Goal: Information Seeking & Learning: Learn about a topic

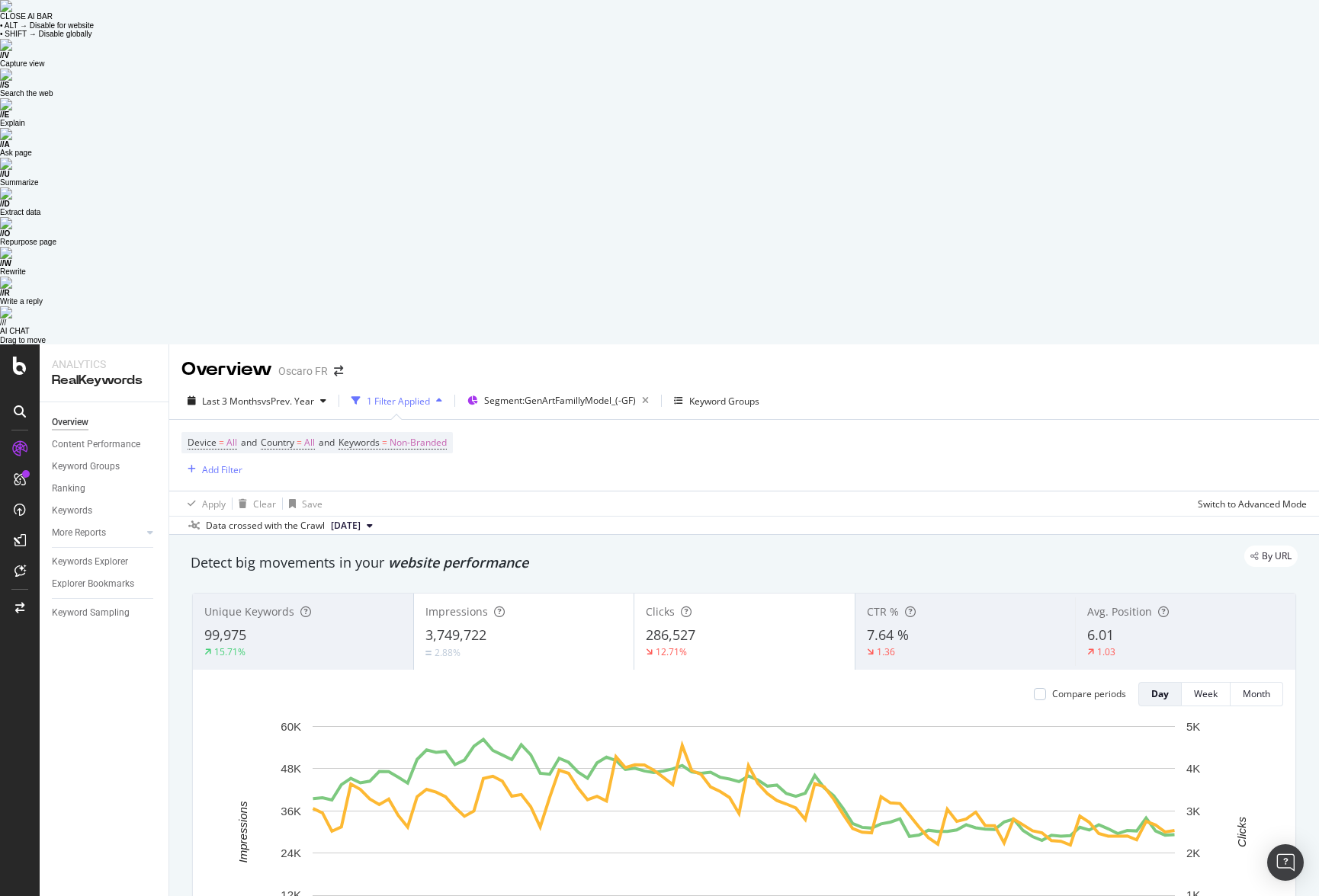
click at [506, 597] on div "Impressions 3,749,722 2.88%" at bounding box center [524, 631] width 220 height 69
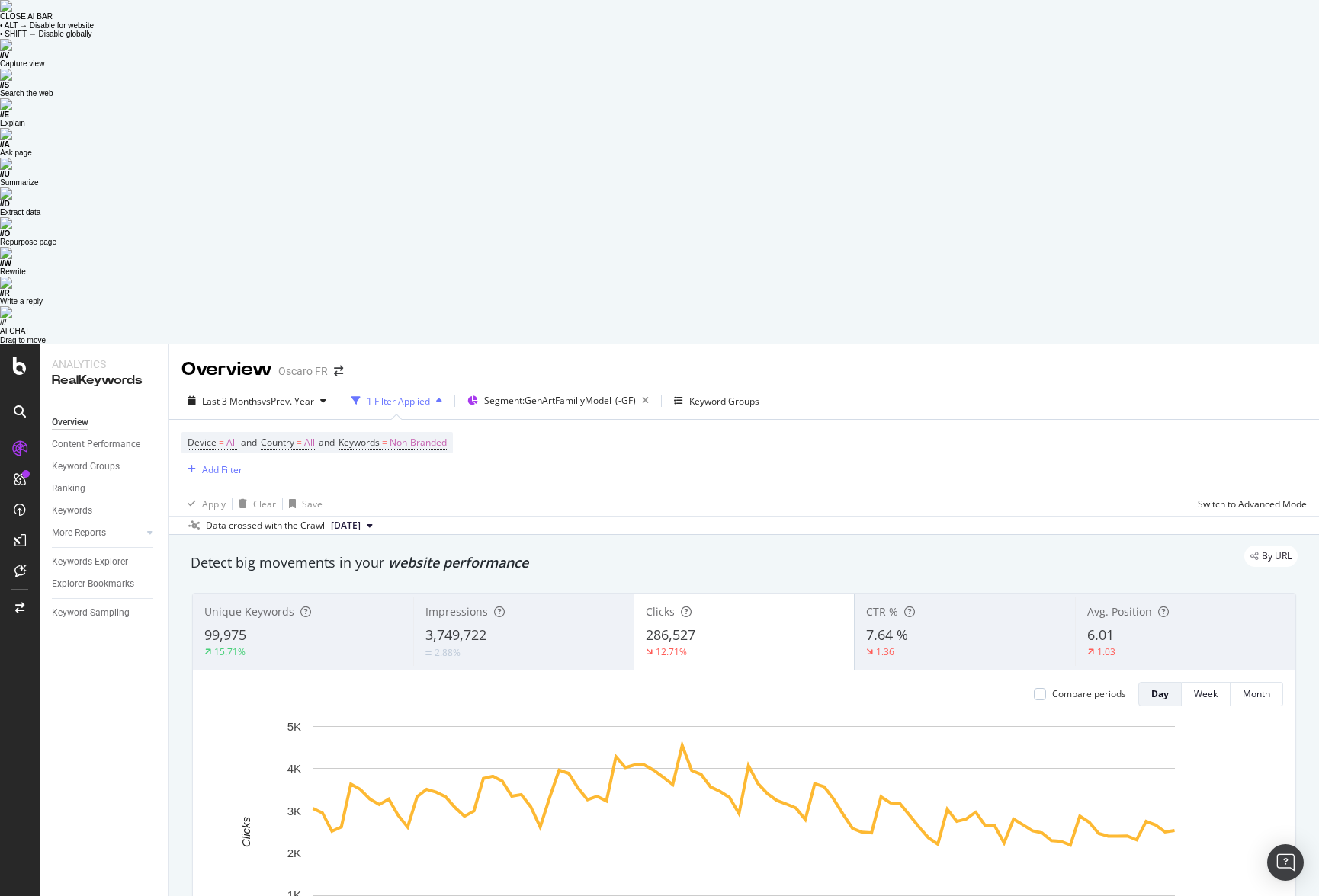
click at [747, 626] on div "12.71%" at bounding box center [744, 652] width 198 height 14
click at [1035, 626] on div at bounding box center [1039, 694] width 12 height 12
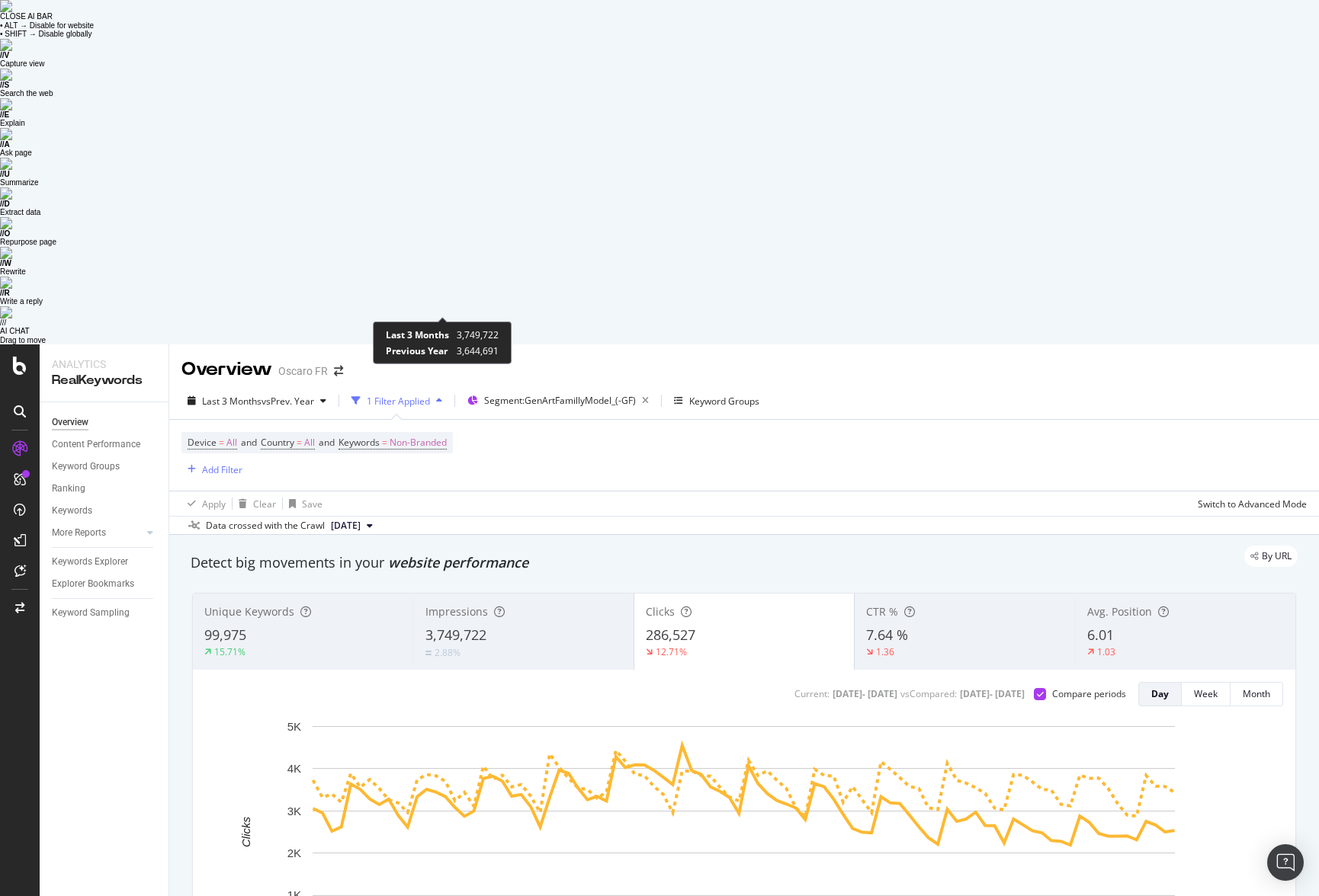
click at [450, 626] on div "2.88%" at bounding box center [446, 653] width 26 height 13
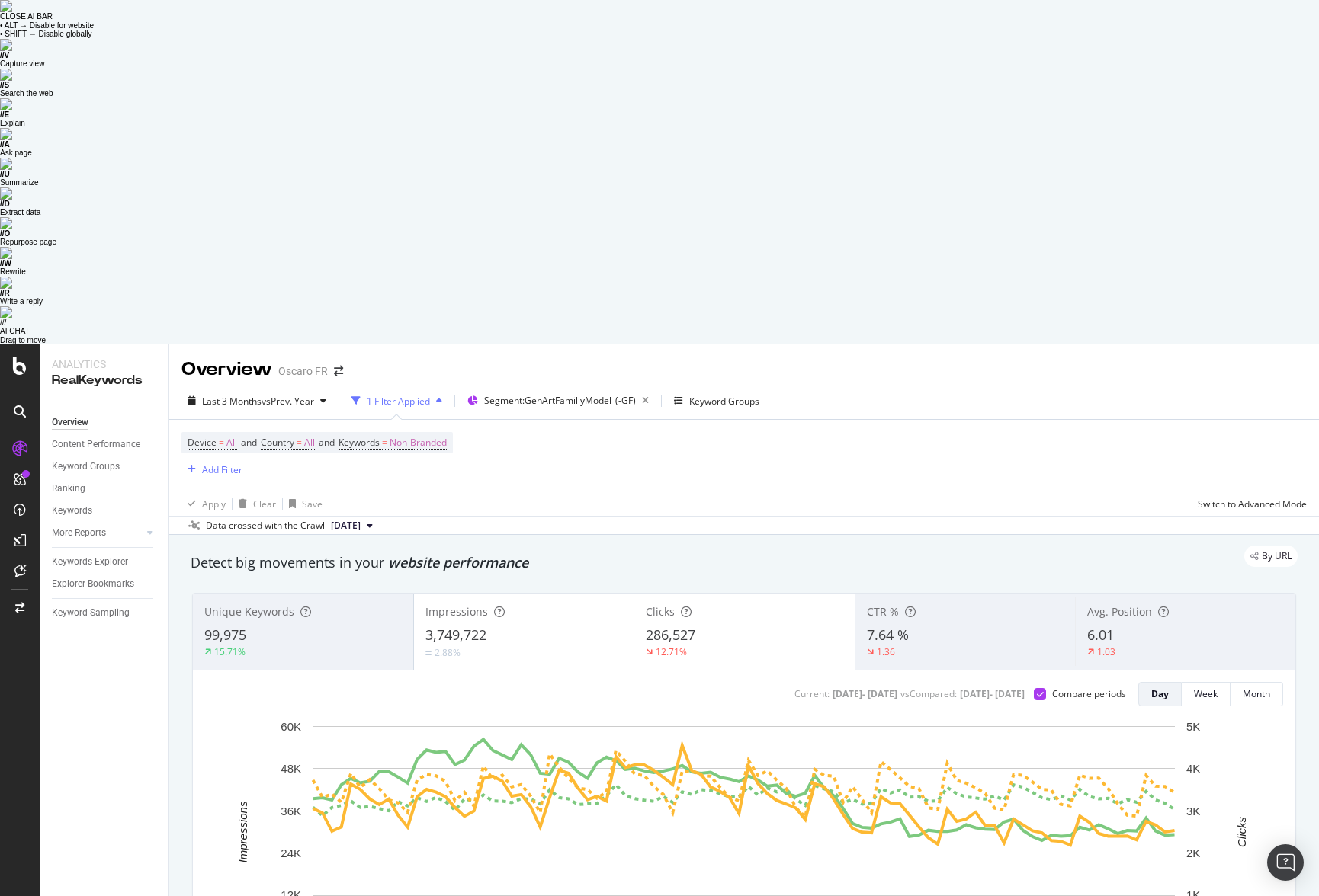
click at [298, 626] on div "99,975" at bounding box center [303, 635] width 198 height 20
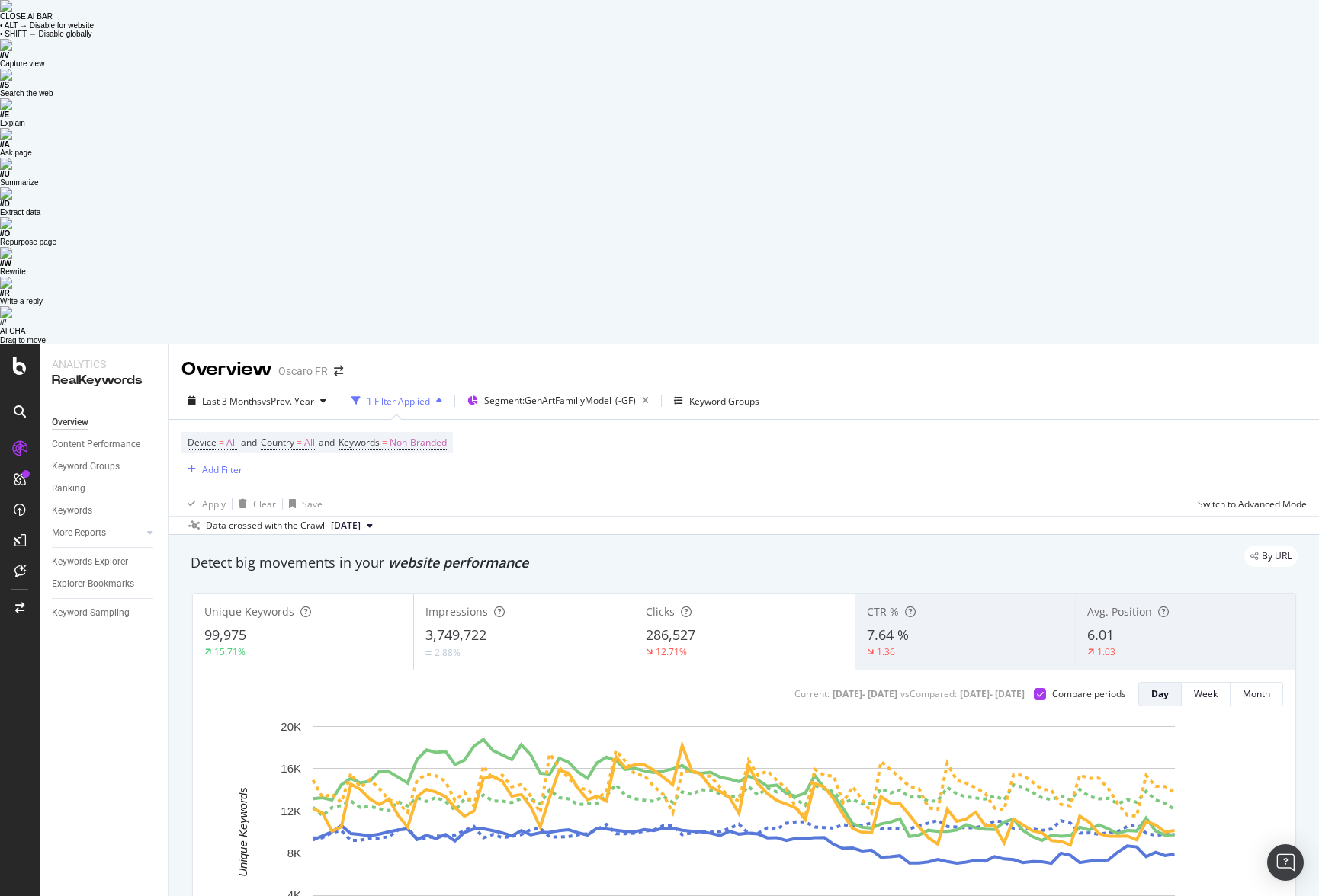
click at [298, 626] on div "99,975" at bounding box center [303, 635] width 198 height 20
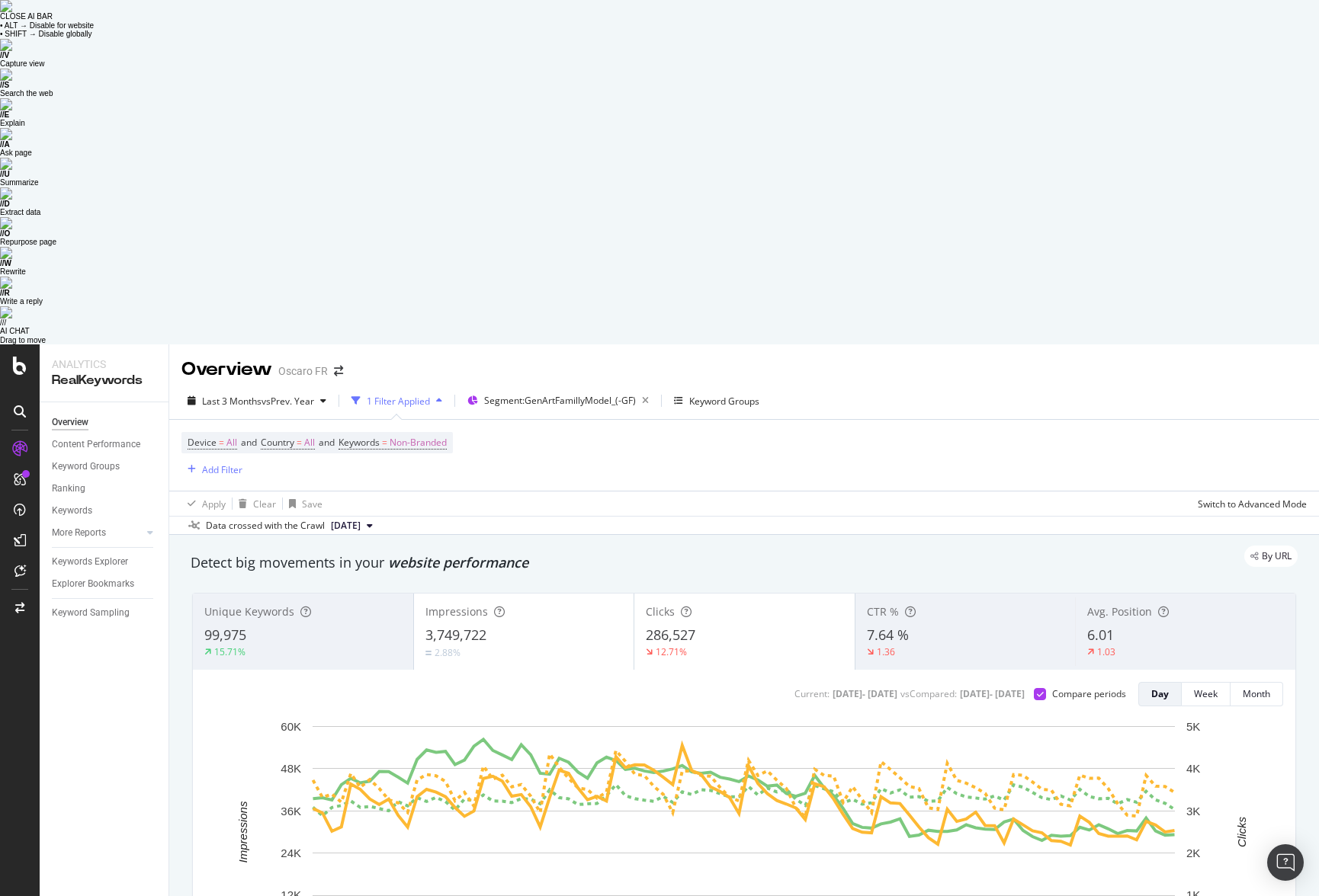
click at [298, 626] on div "99,975" at bounding box center [303, 635] width 198 height 20
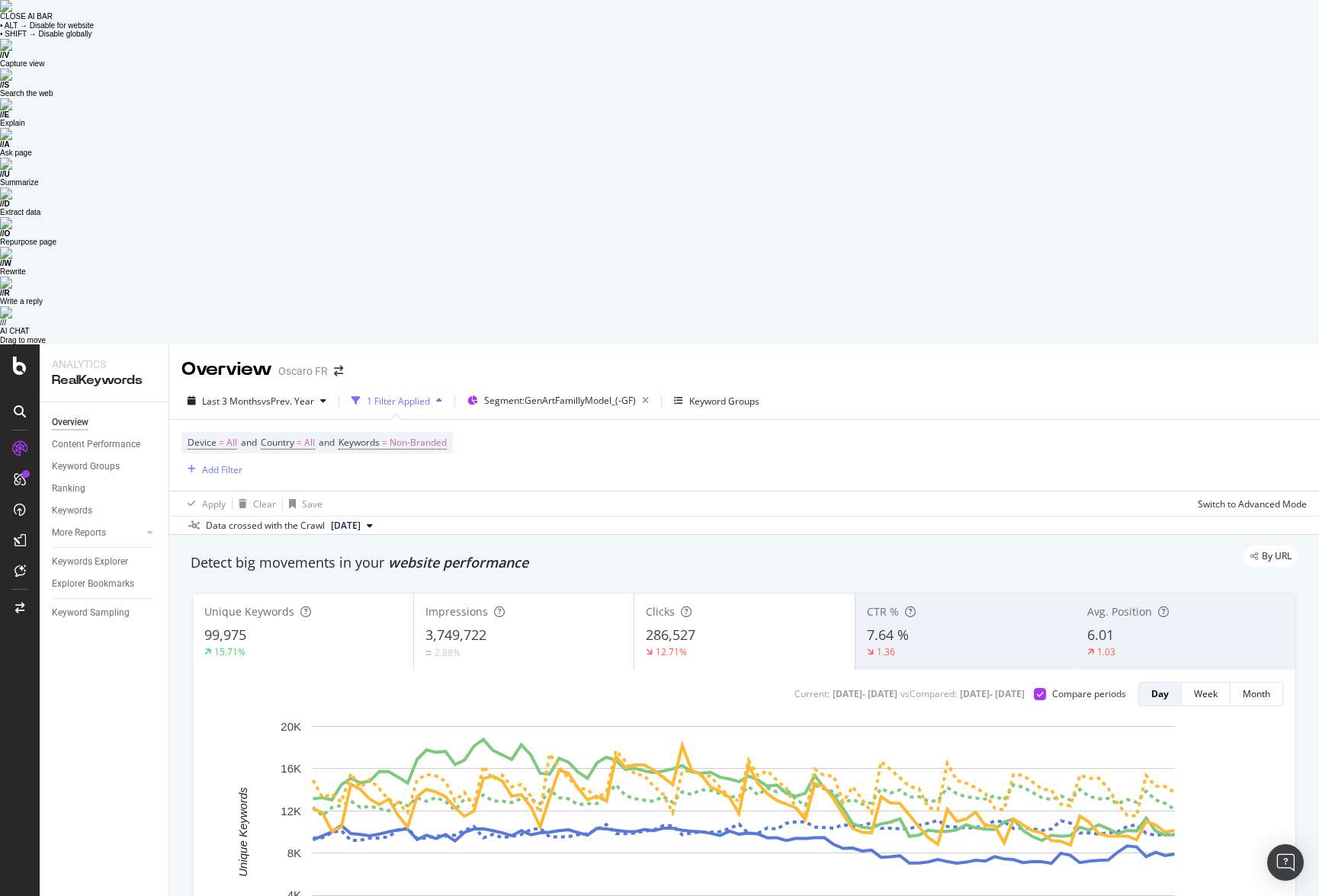
click at [724, 516] on div "Data crossed with the Crawl [DATE]" at bounding box center [744, 525] width 1150 height 18
click at [551, 626] on div "3,749,722" at bounding box center [524, 635] width 198 height 20
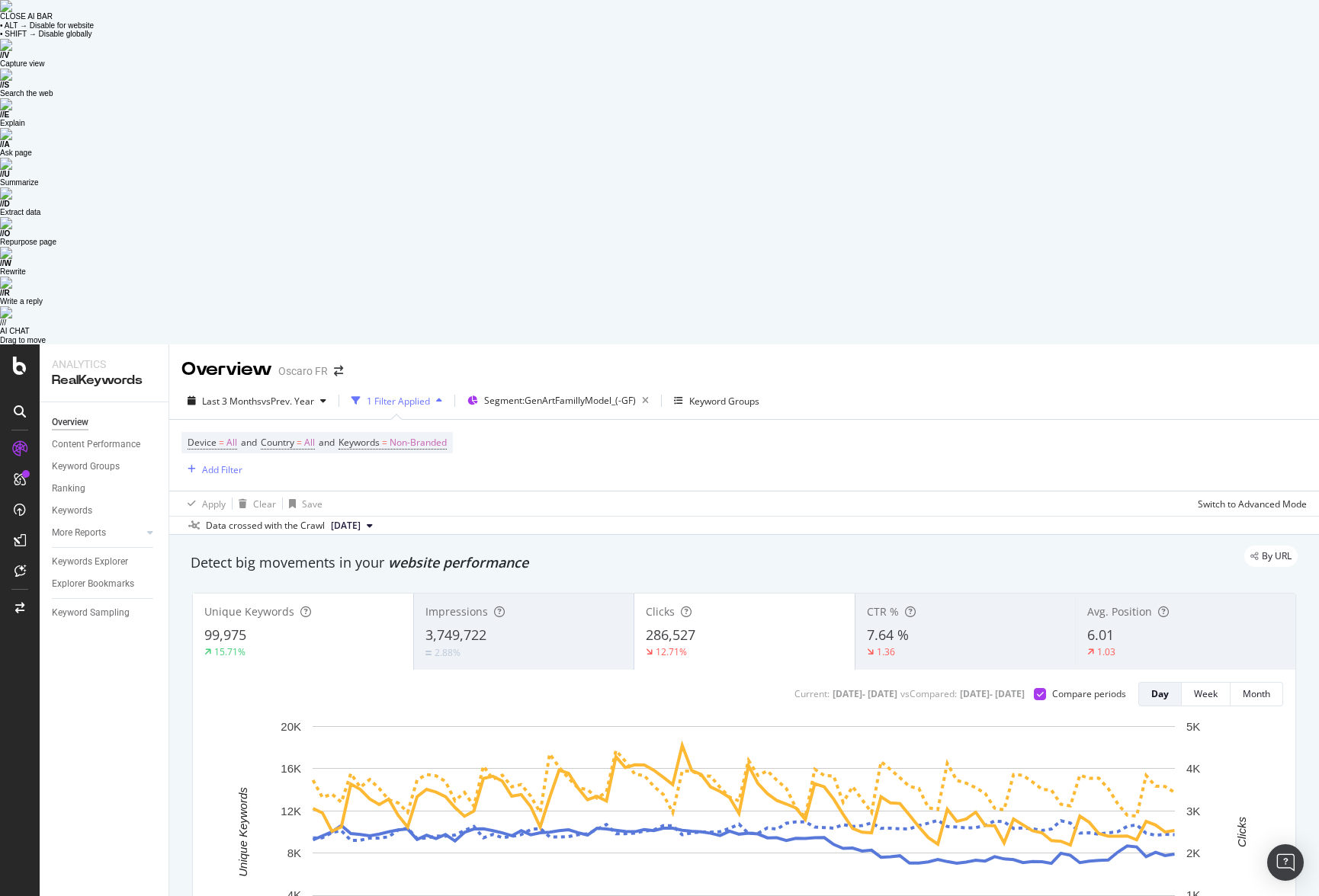
click at [560, 597] on div "Impressions 3,749,722 2.88%" at bounding box center [524, 631] width 220 height 69
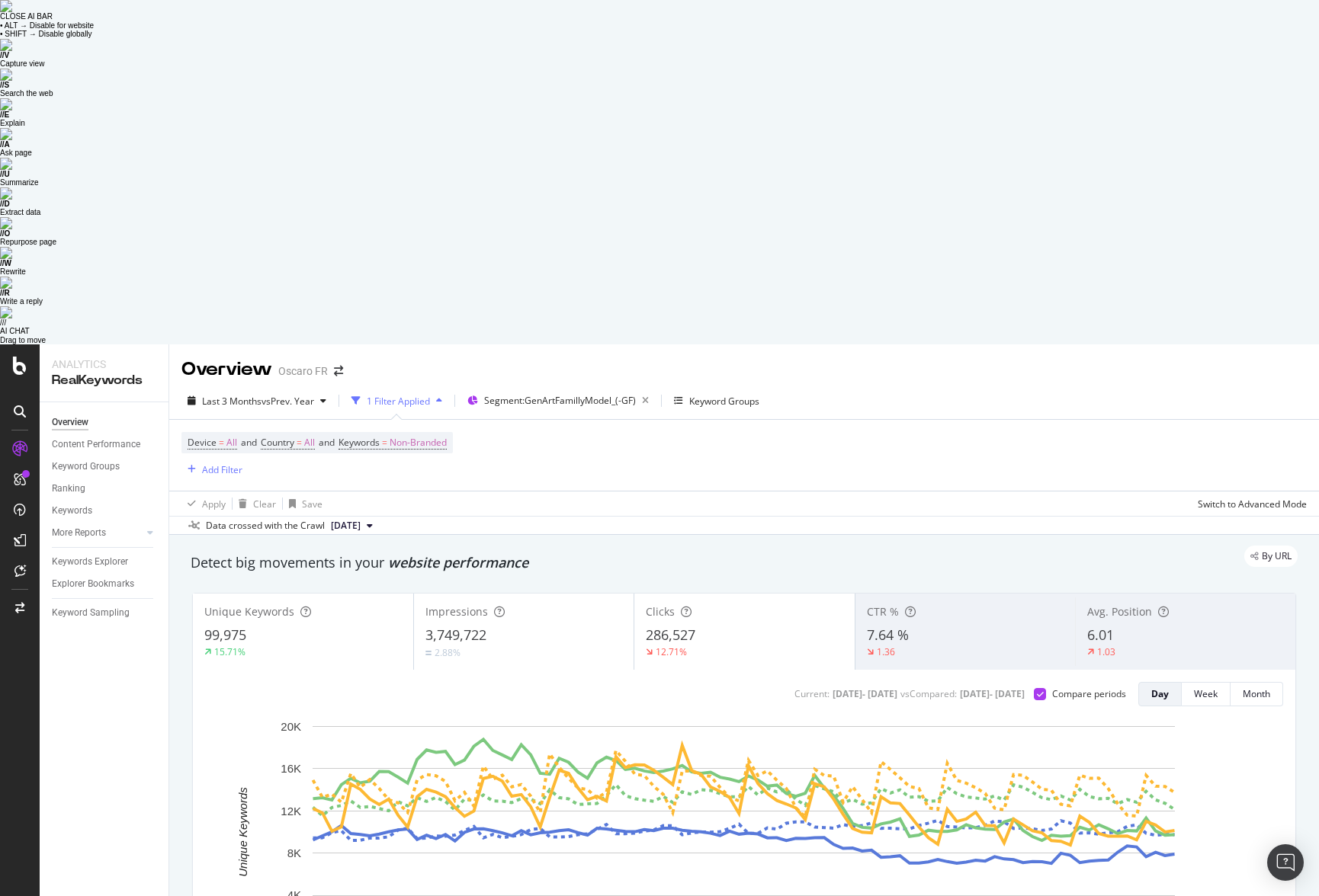
click at [290, 626] on div "15.71%" at bounding box center [303, 652] width 198 height 14
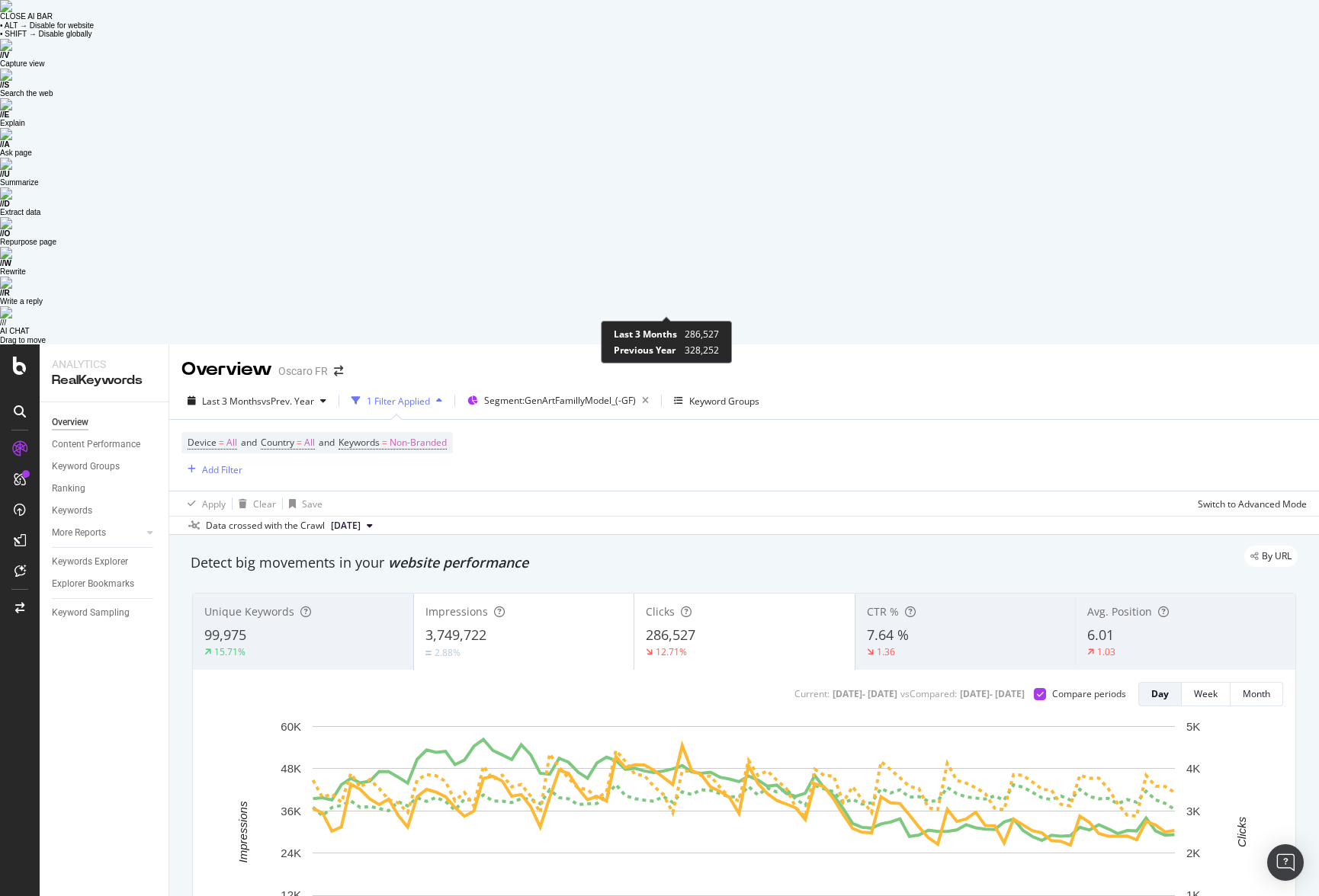
click at [669, 626] on div "12.71%" at bounding box center [670, 652] width 31 height 13
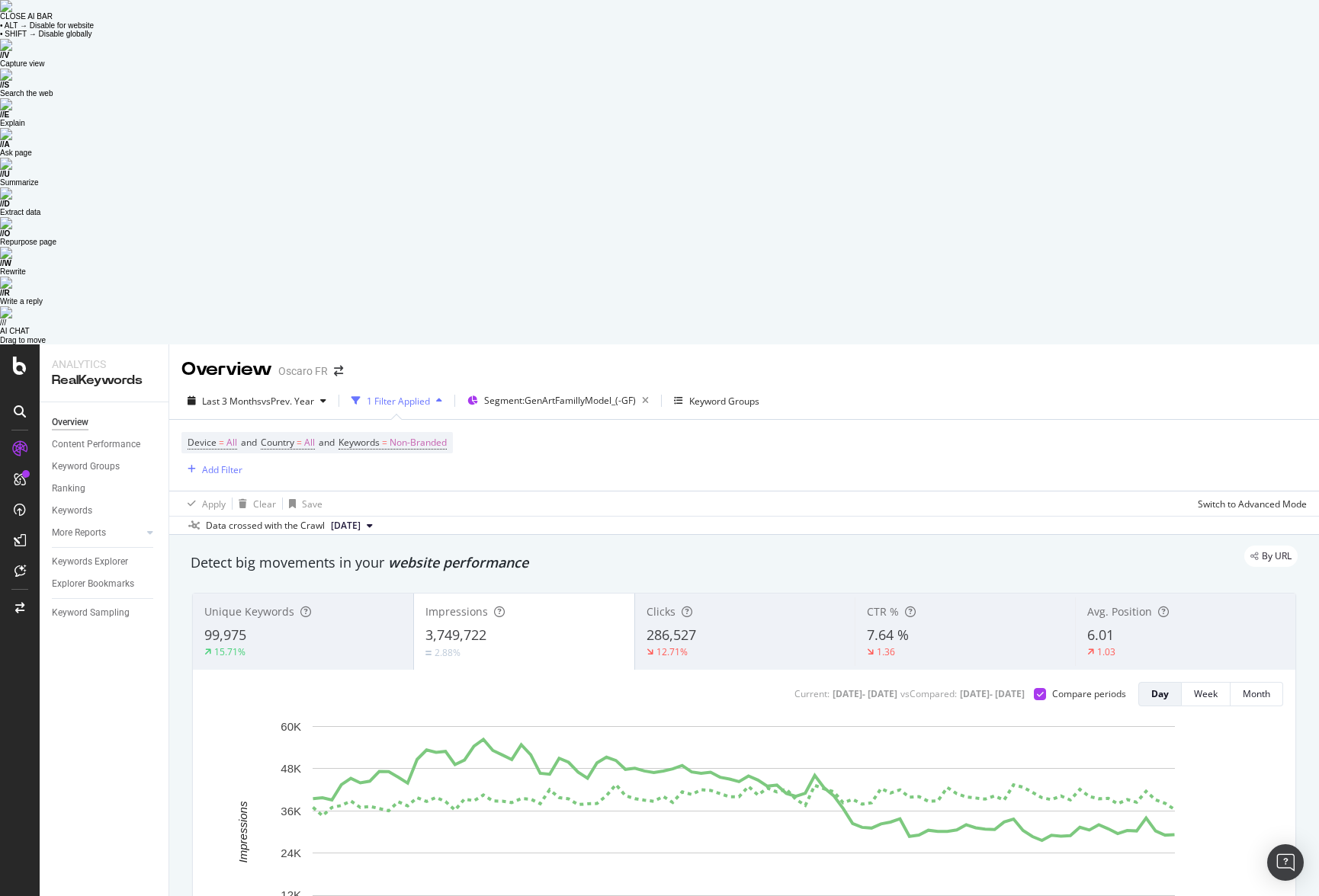
click at [1119, 604] on span "Avg. Position" at bounding box center [1119, 611] width 65 height 14
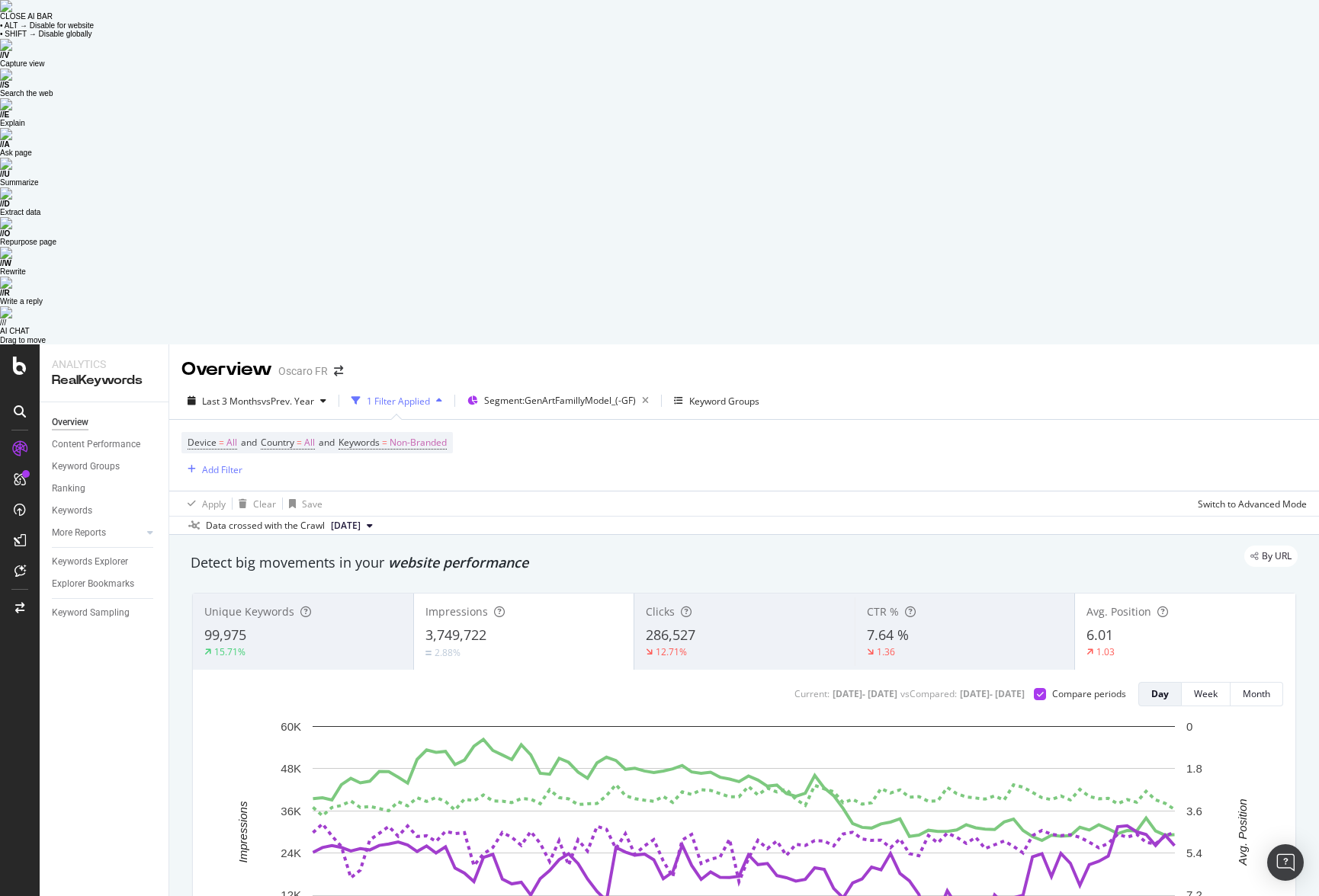
click at [517, 604] on div "Impressions" at bounding box center [524, 612] width 198 height 15
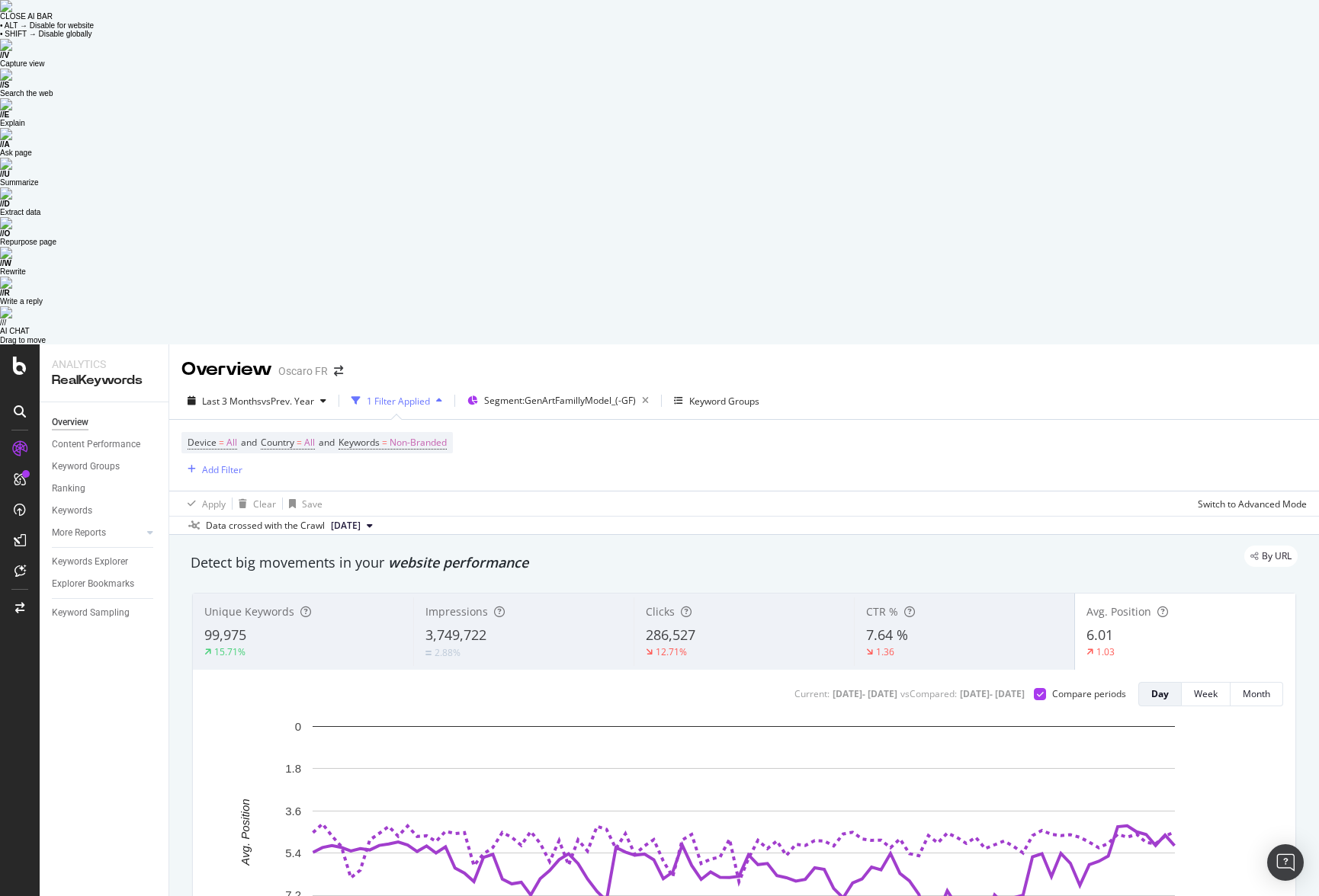
click at [713, 626] on div "286,527" at bounding box center [744, 635] width 197 height 20
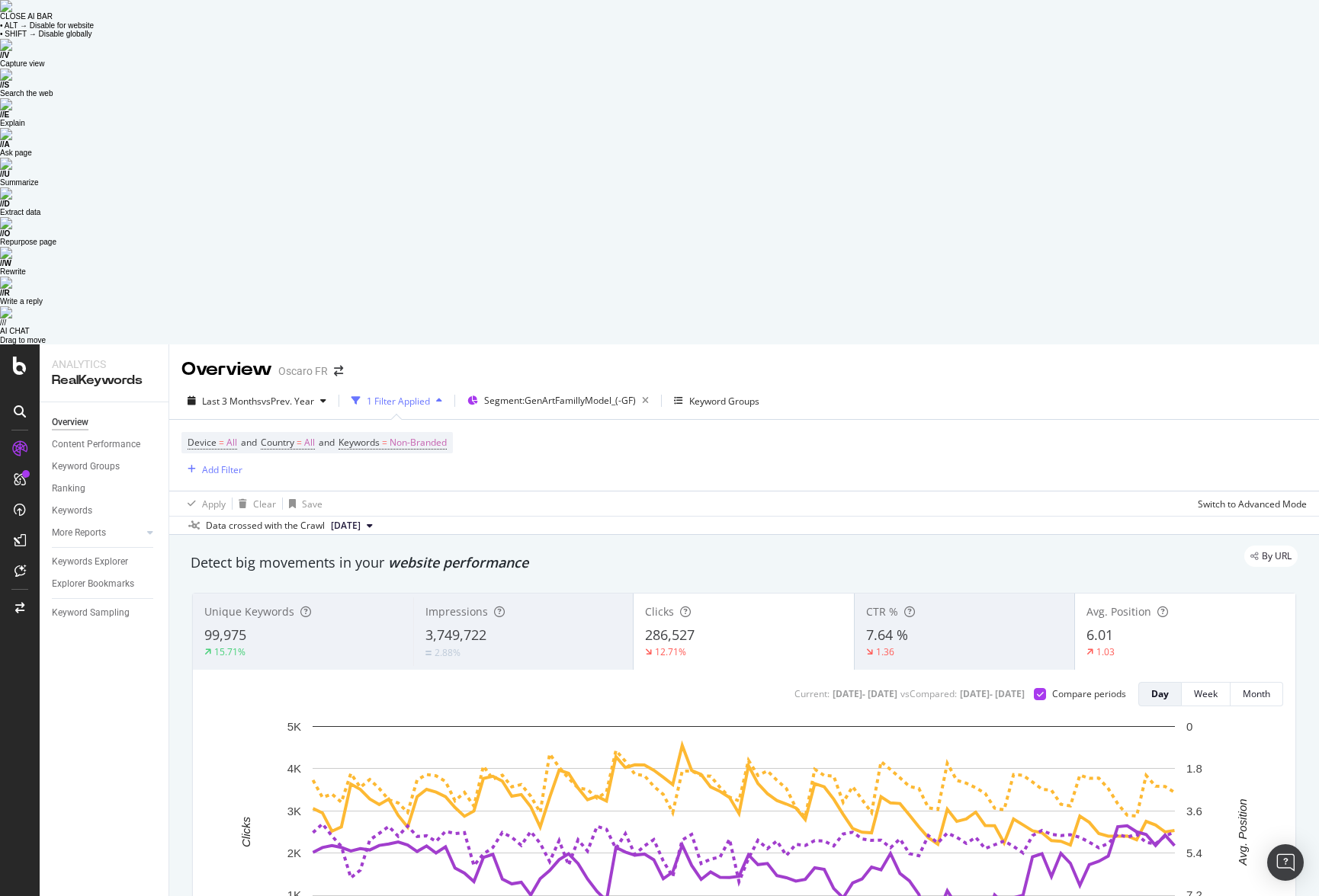
click at [519, 626] on div "3,749,722" at bounding box center [524, 635] width 197 height 20
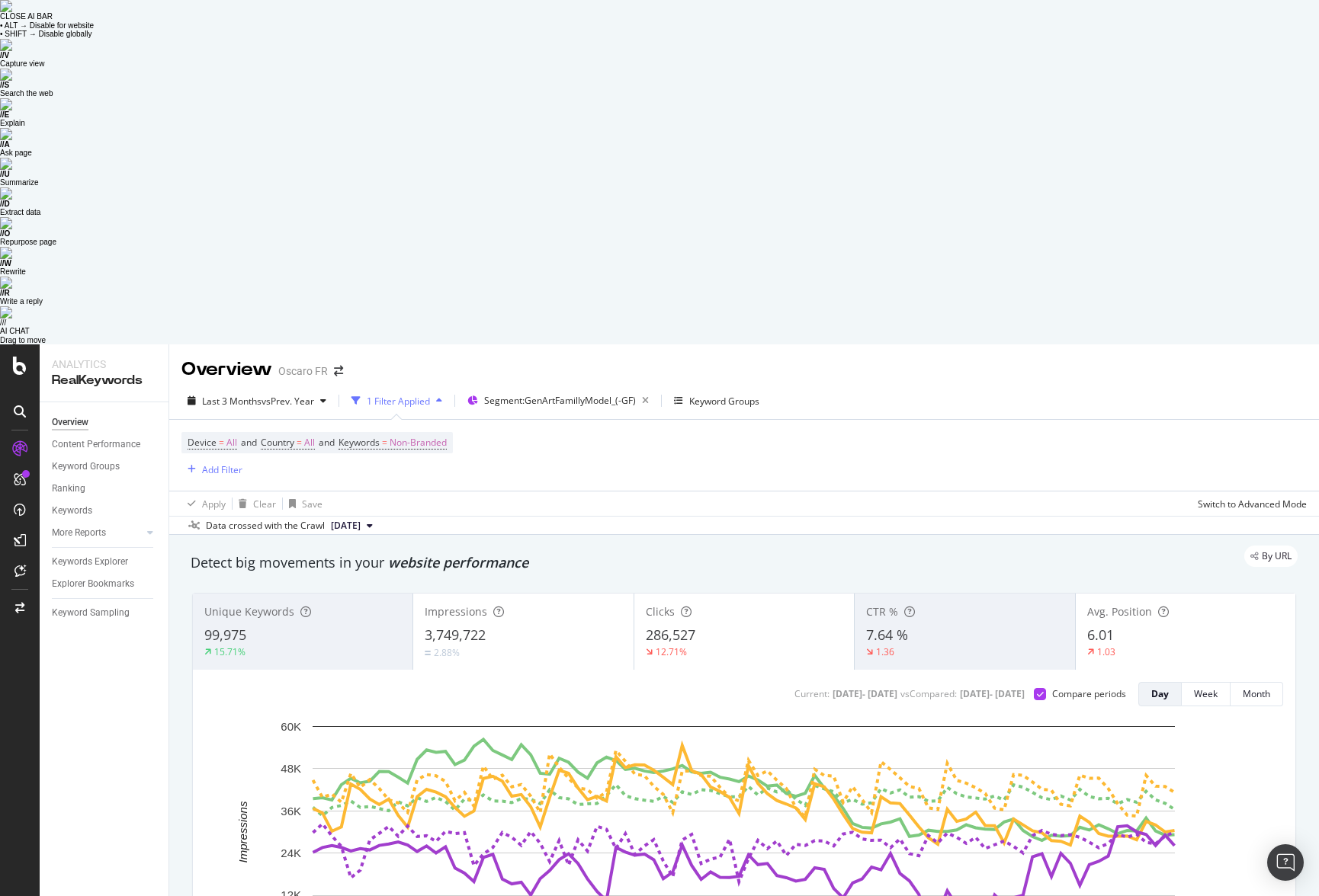
click at [745, 626] on div "286,527" at bounding box center [744, 635] width 197 height 20
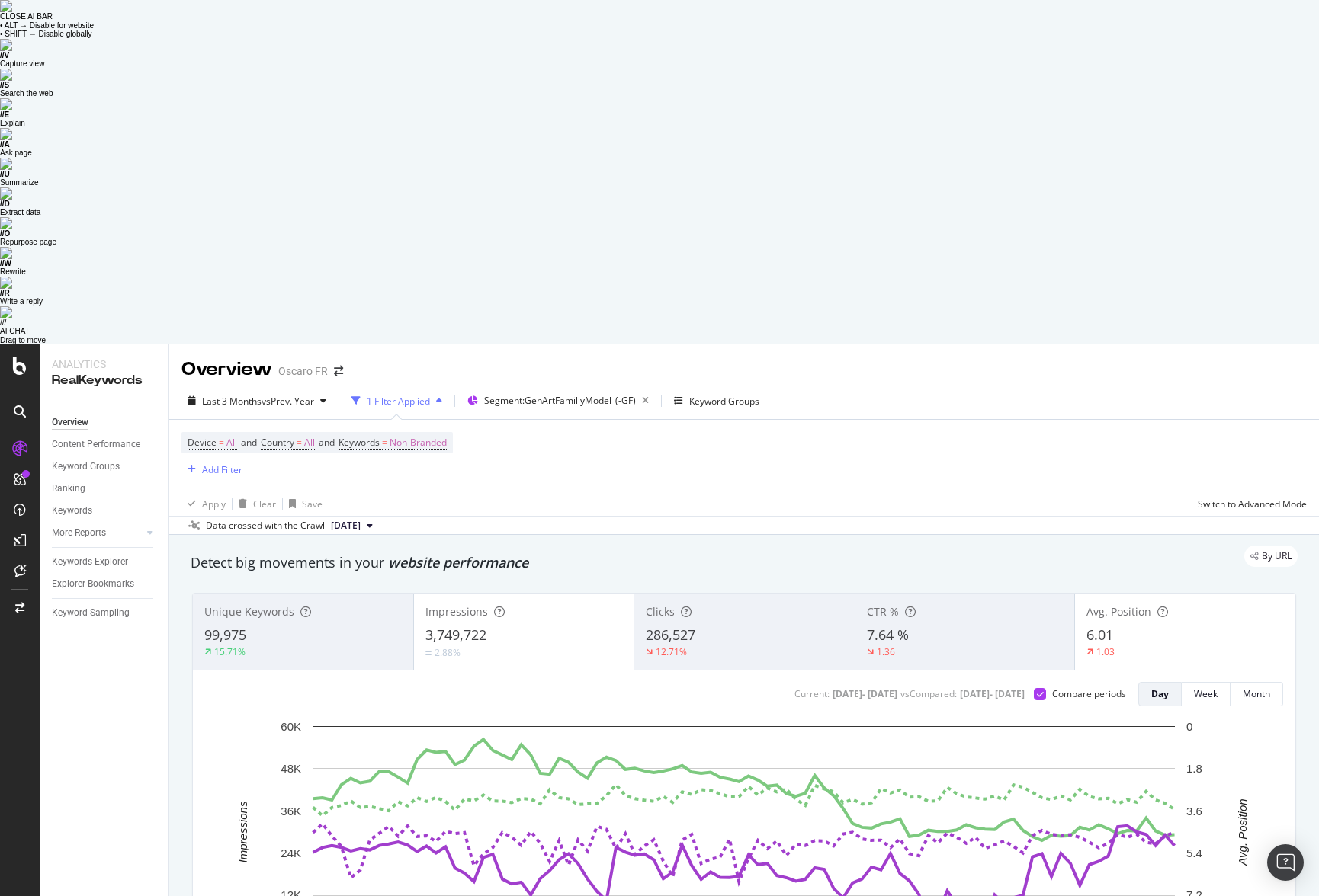
click at [728, 626] on div "286,527" at bounding box center [744, 635] width 198 height 20
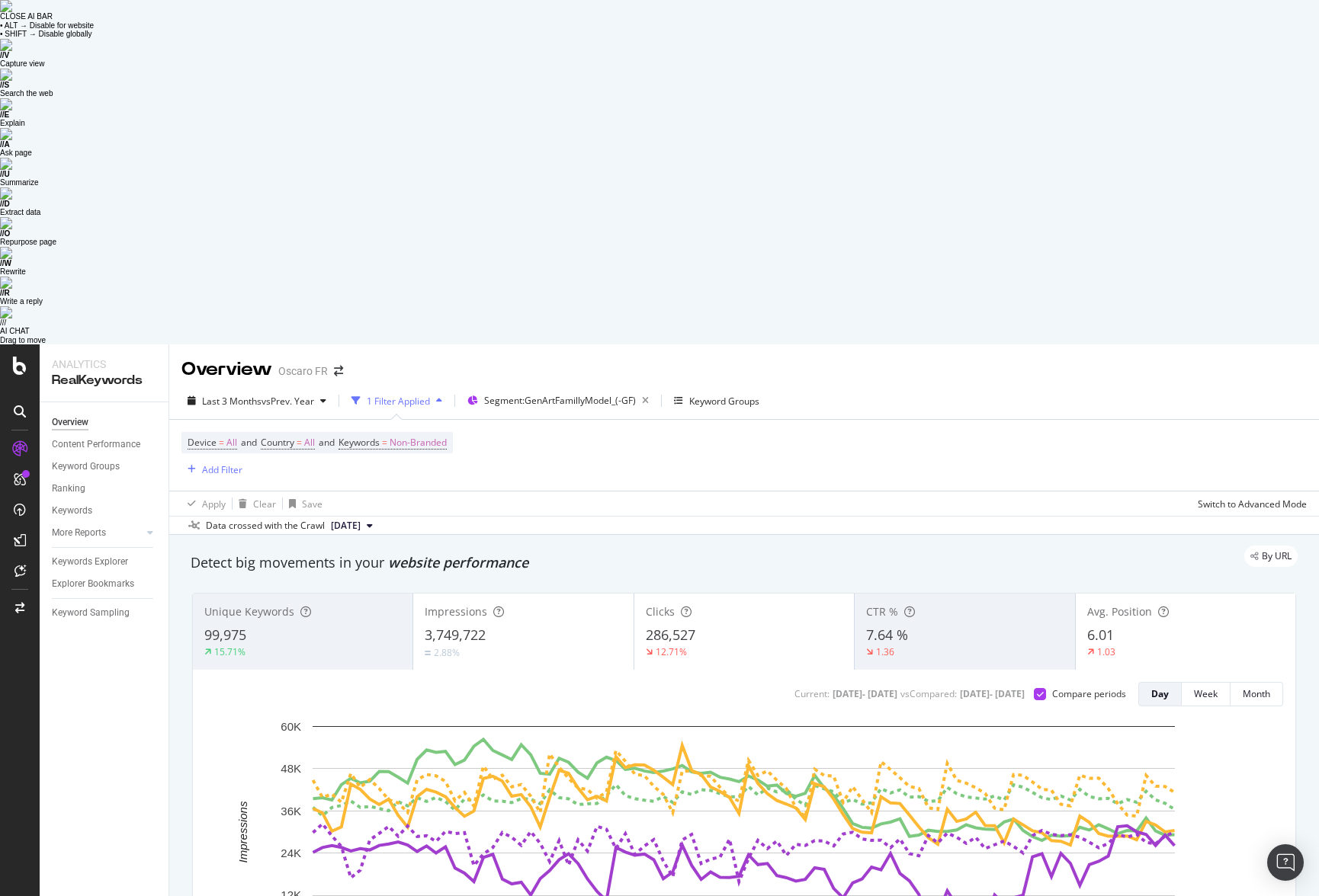
click at [556, 626] on div "3,749,722" at bounding box center [523, 635] width 197 height 20
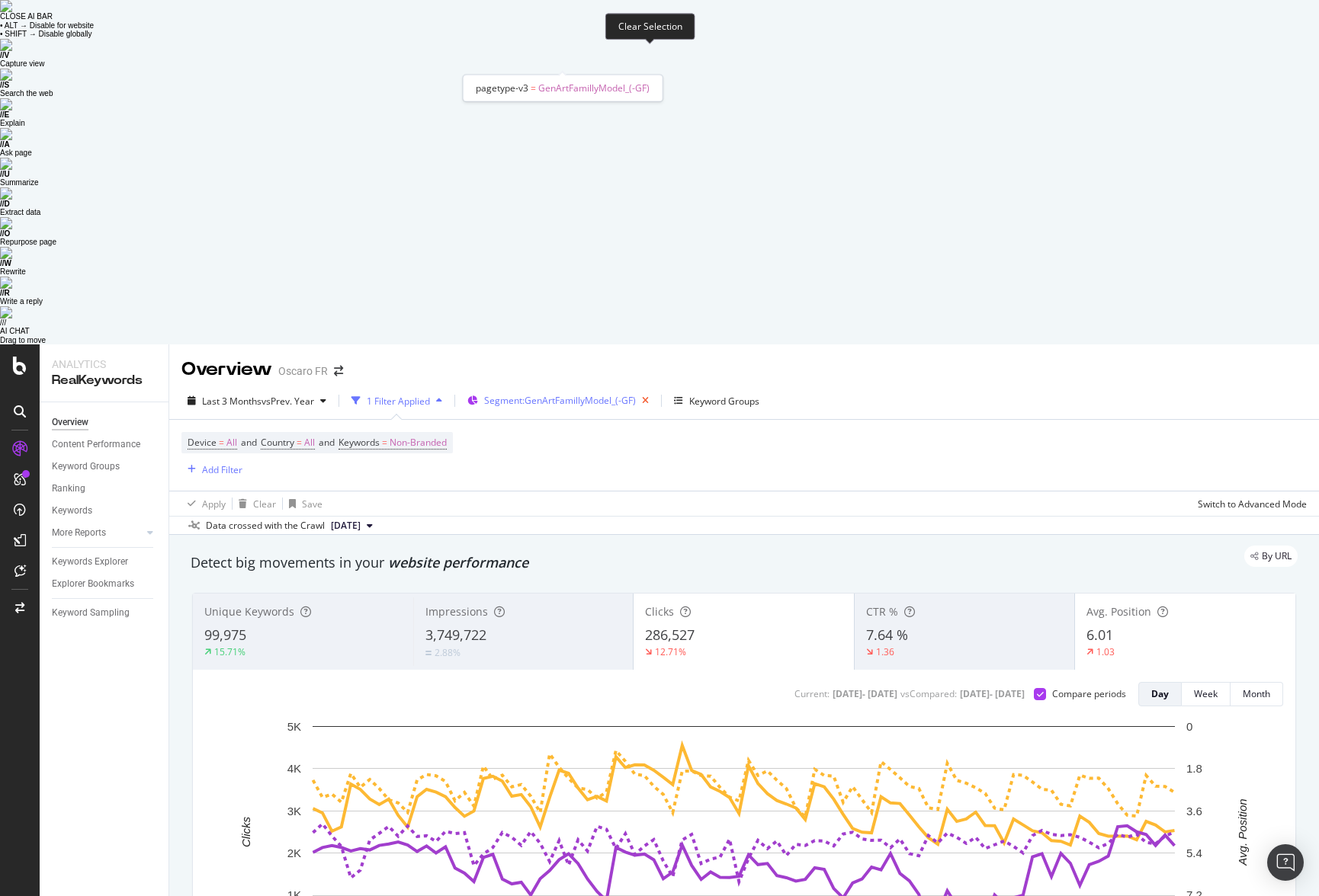
click at [651, 390] on icon "button" at bounding box center [645, 401] width 19 height 22
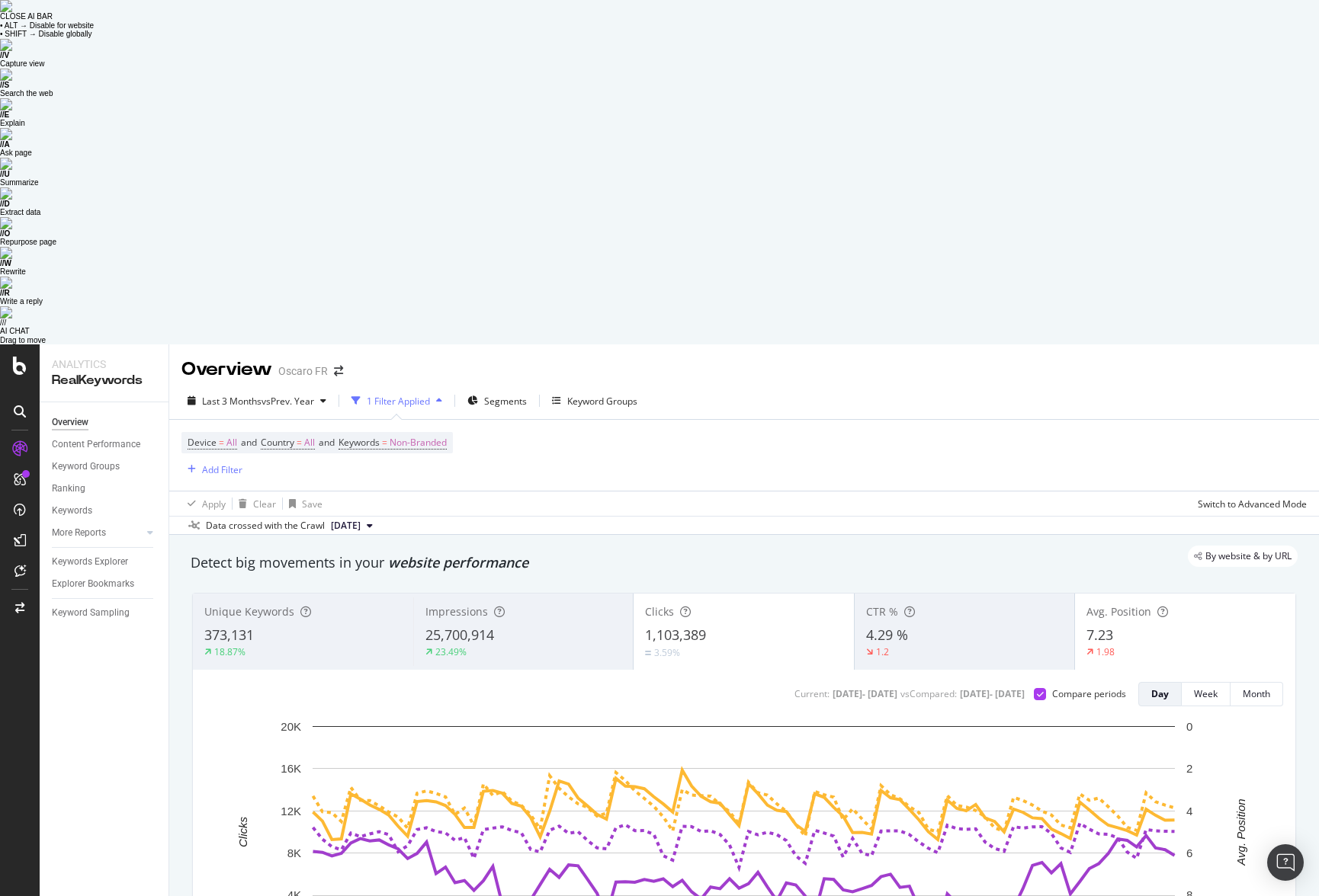
click at [492, 626] on span "25,700,914" at bounding box center [460, 634] width 69 height 18
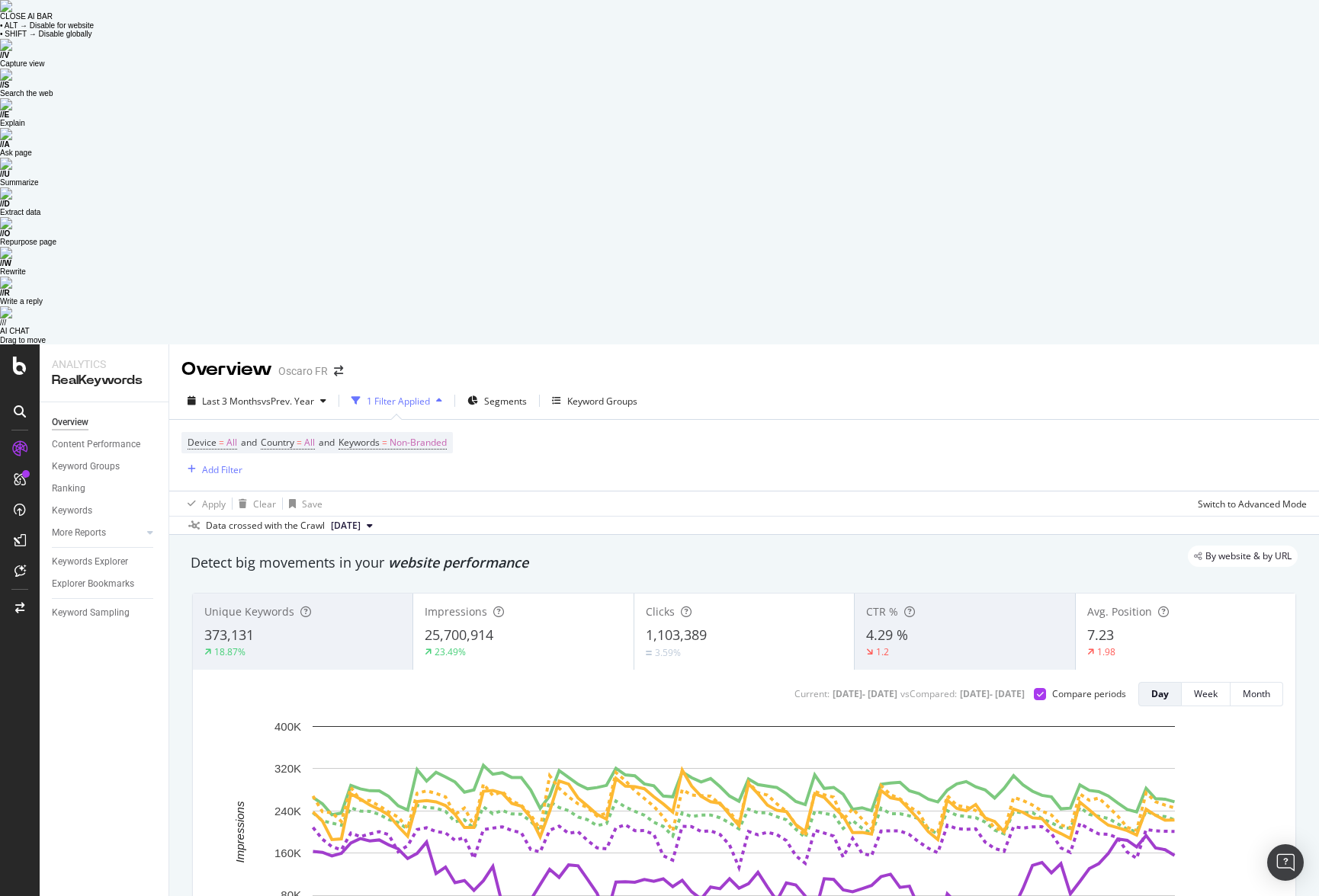
click at [547, 604] on div "Impressions" at bounding box center [523, 612] width 197 height 15
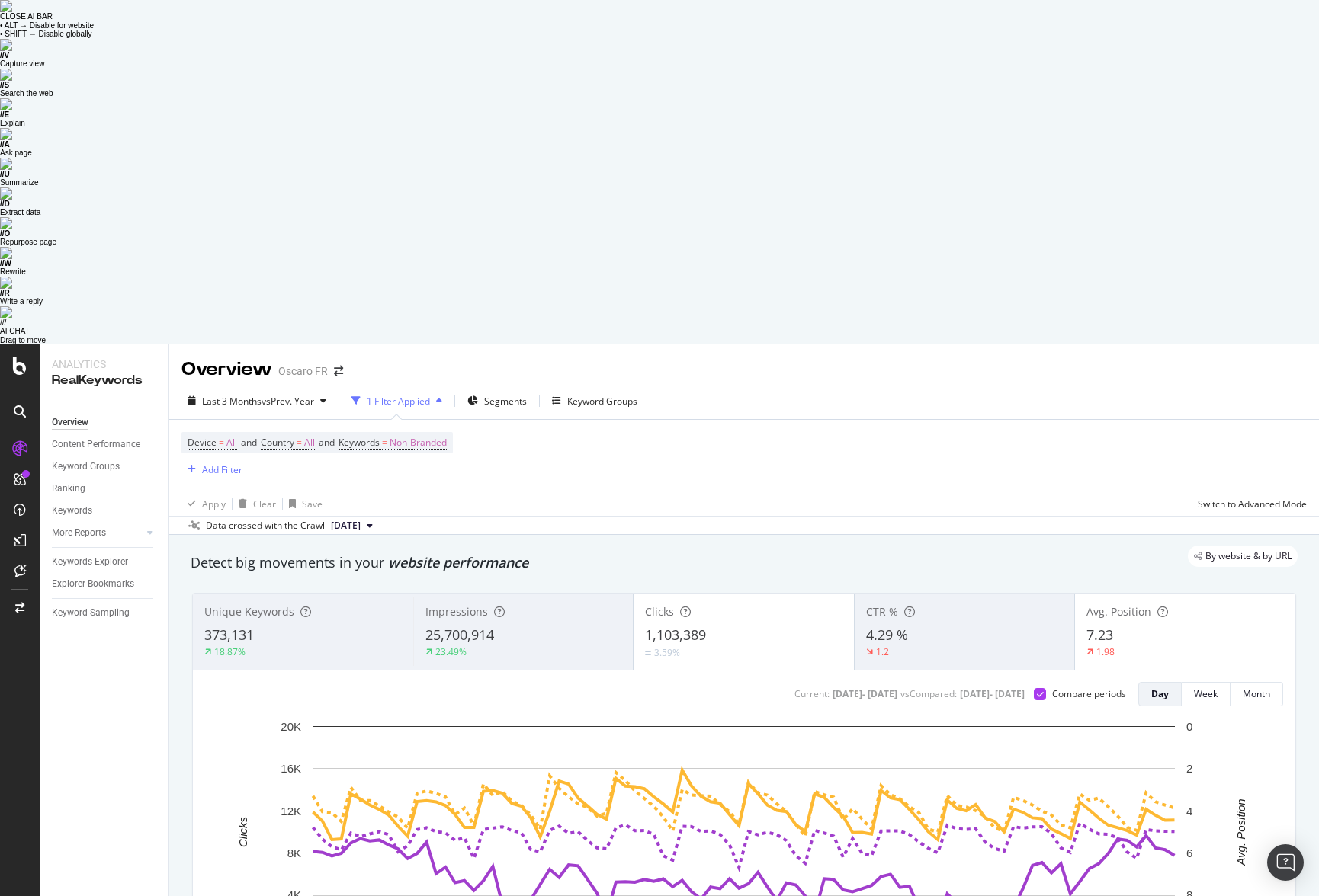
click at [1120, 626] on div "7.23" at bounding box center [1185, 635] width 198 height 20
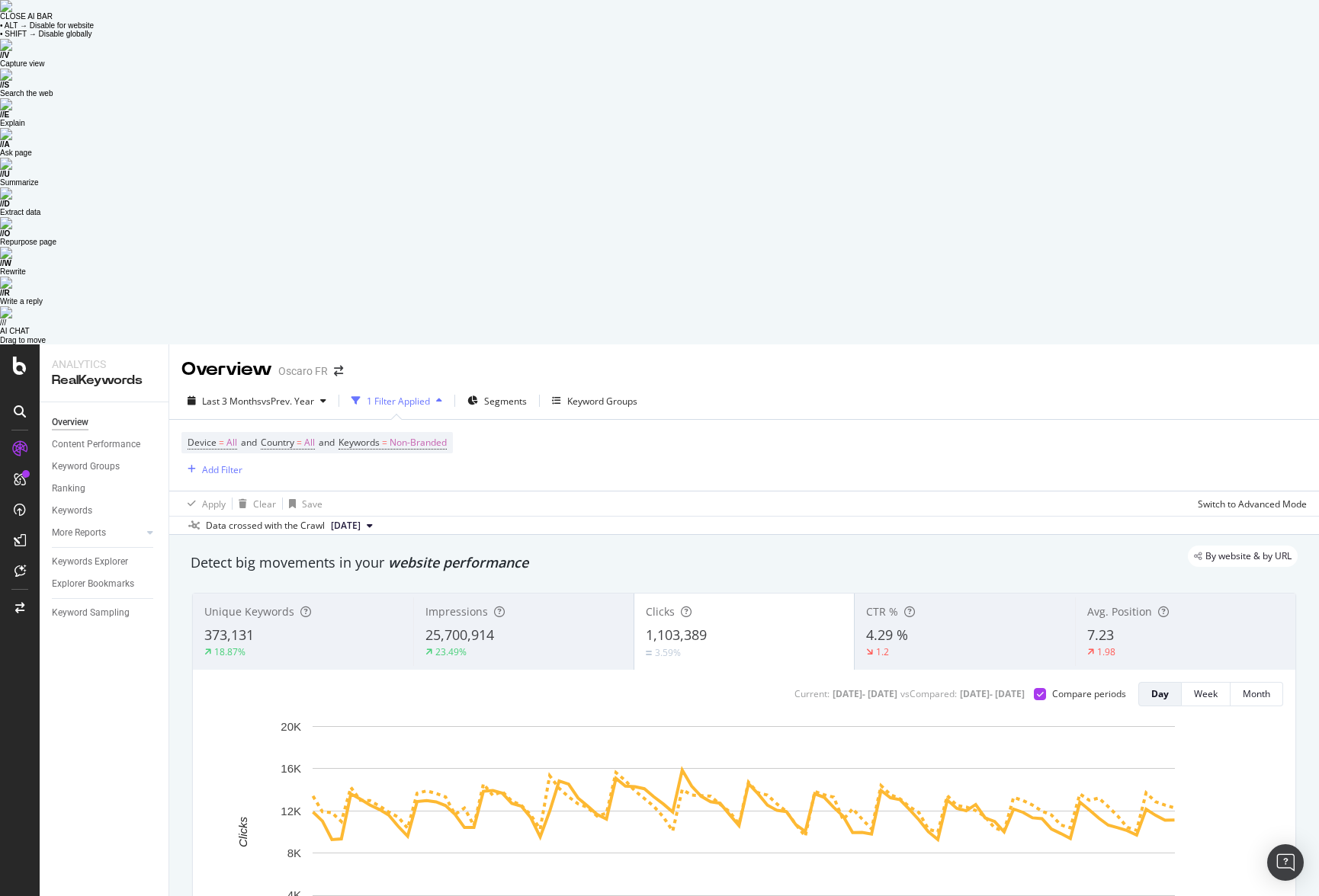
click at [1120, 597] on div "Avg. Position 7.23 1.98" at bounding box center [1185, 631] width 220 height 69
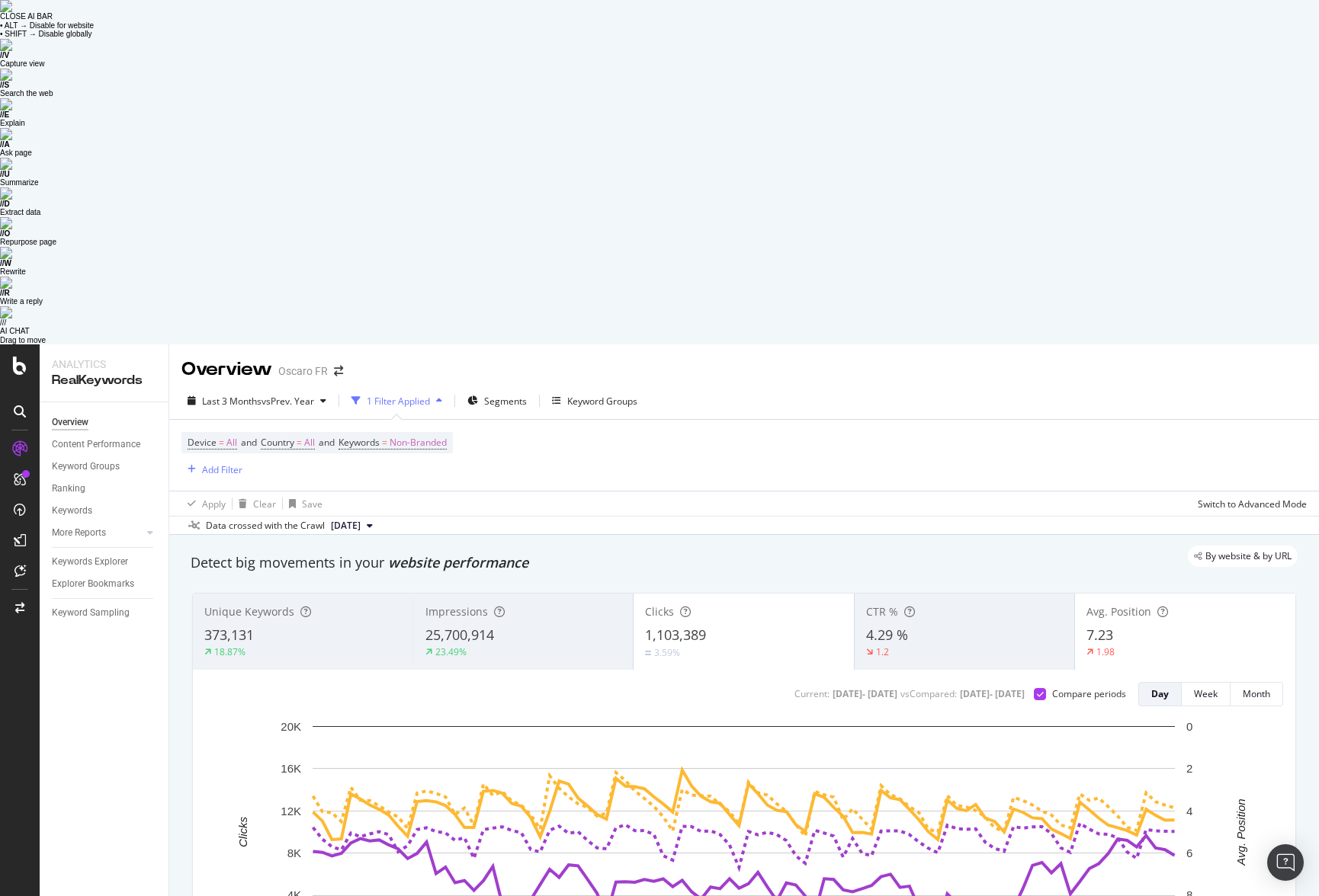
click at [708, 626] on div "1,103,389" at bounding box center [743, 635] width 198 height 20
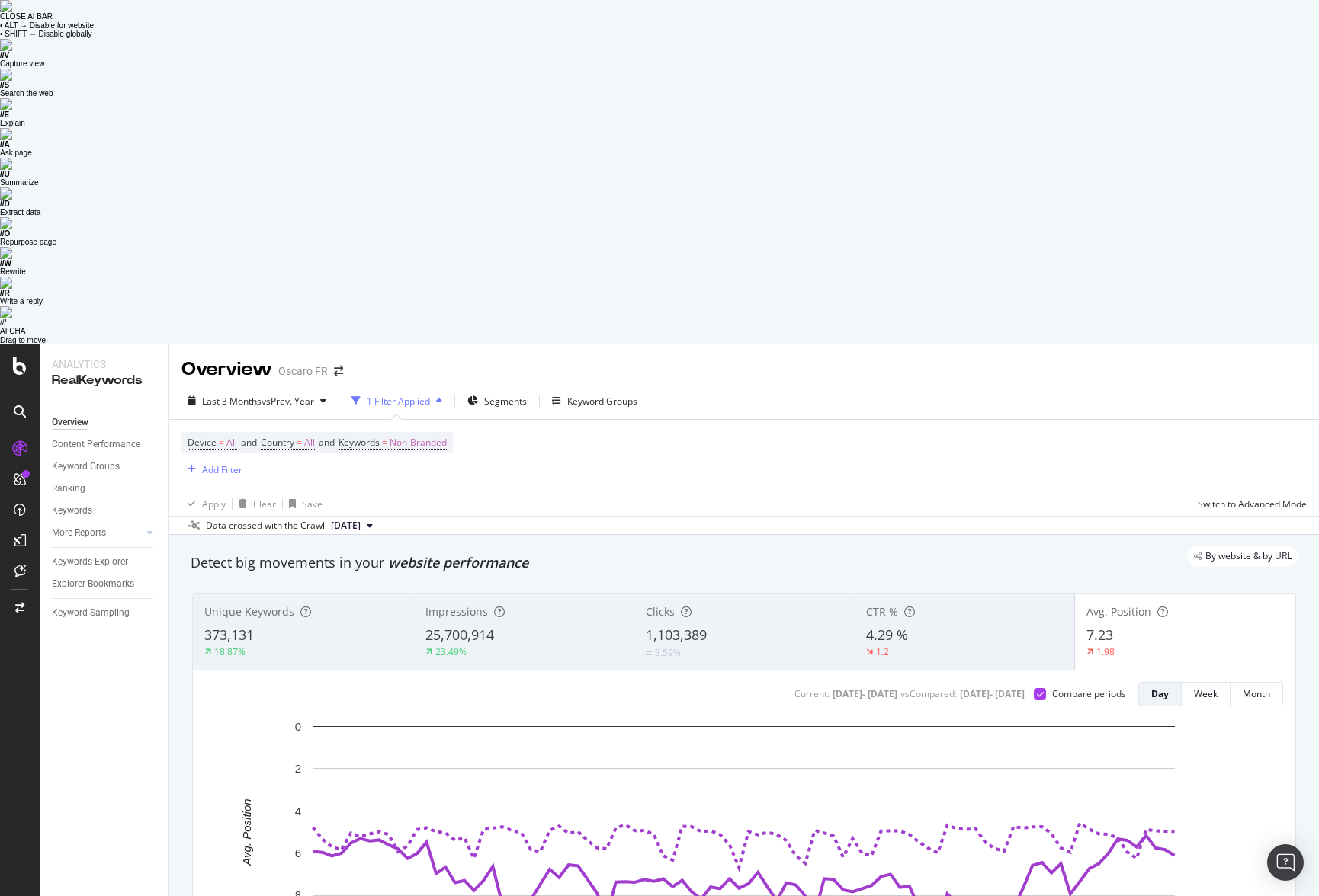
click at [1119, 626] on div "7.23" at bounding box center [1185, 635] width 198 height 20
click at [718, 626] on div "1,103,389" at bounding box center [744, 635] width 197 height 20
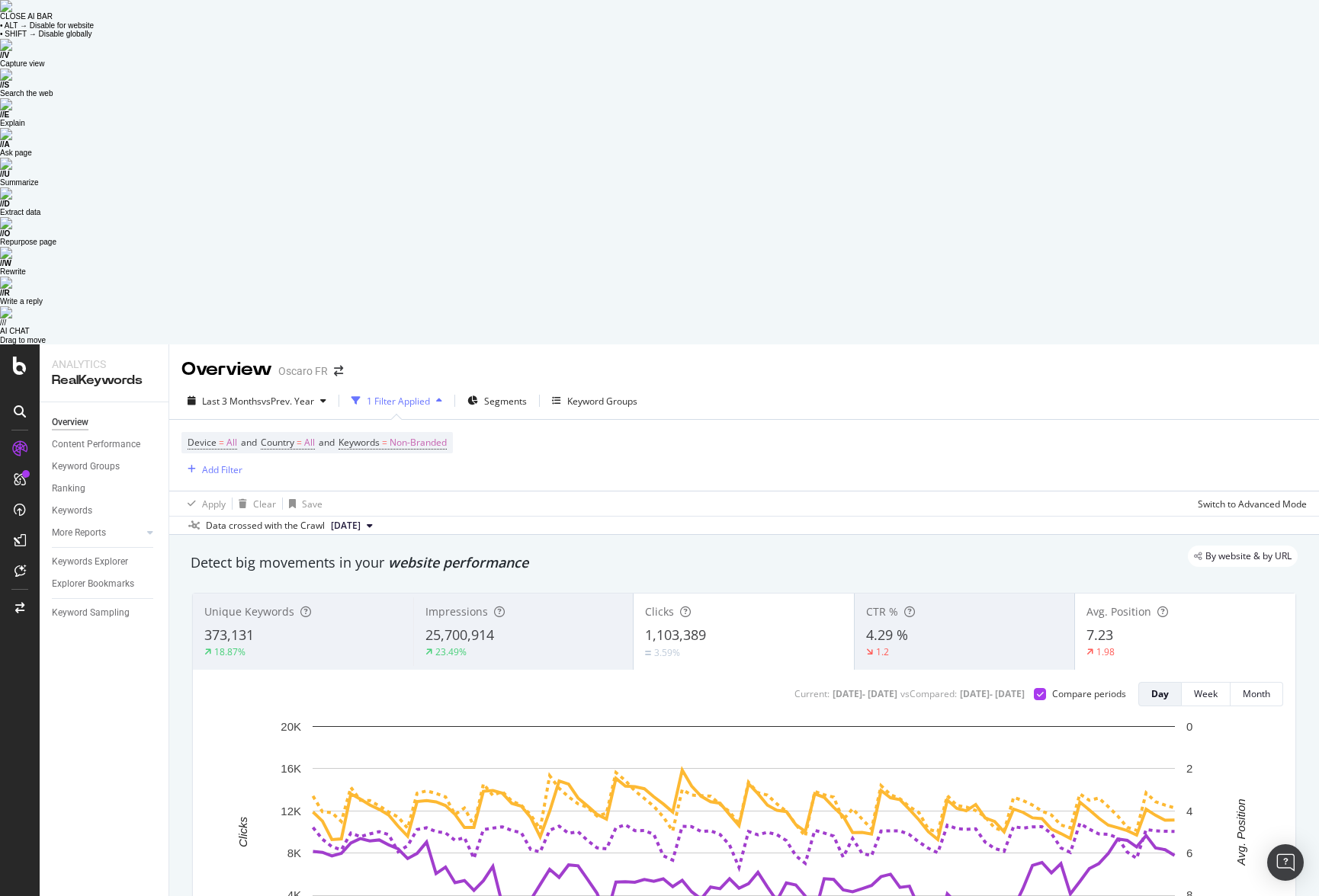
click at [559, 626] on div "25,700,914" at bounding box center [524, 635] width 197 height 20
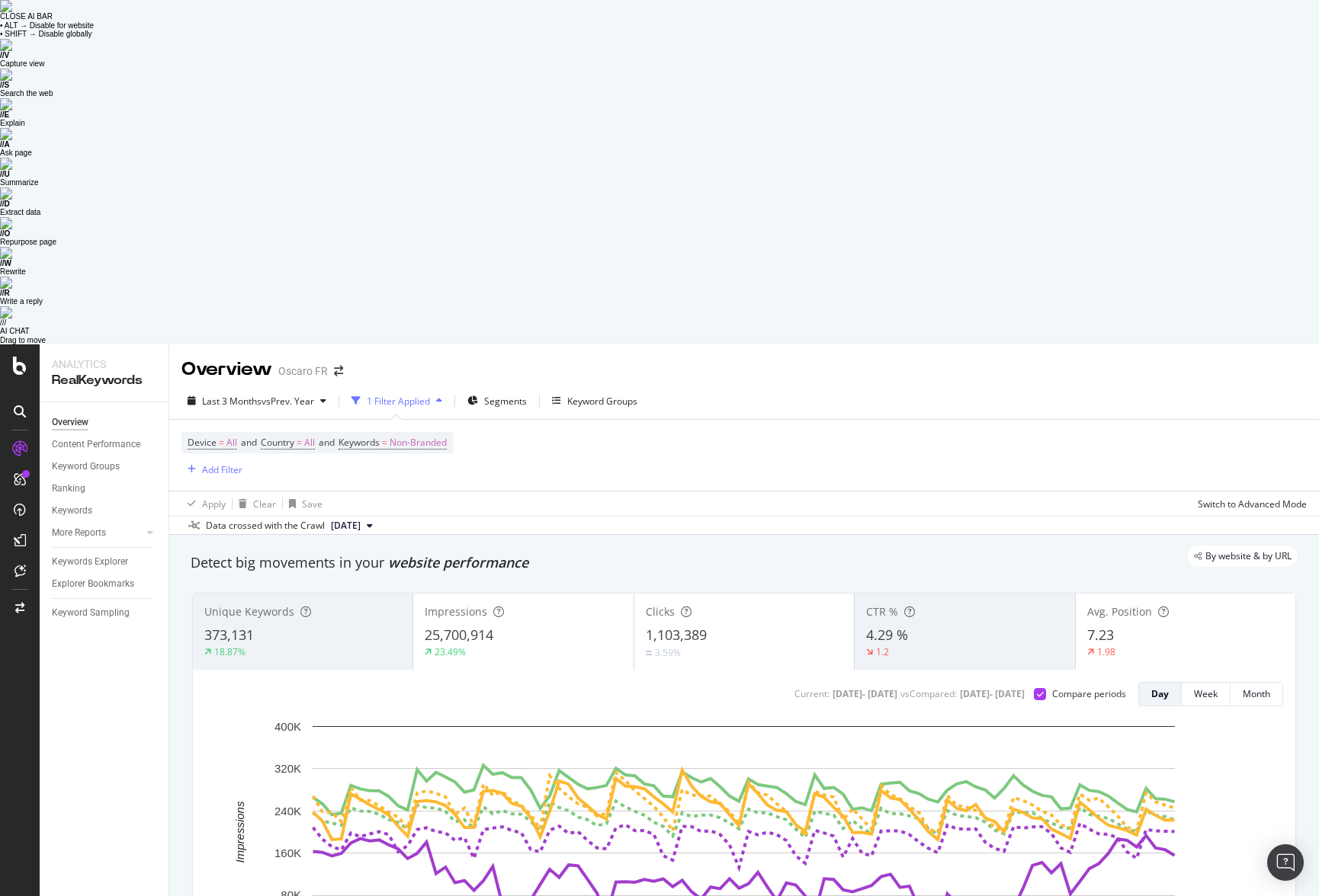
click at [559, 626] on div "25,700,914" at bounding box center [523, 635] width 197 height 20
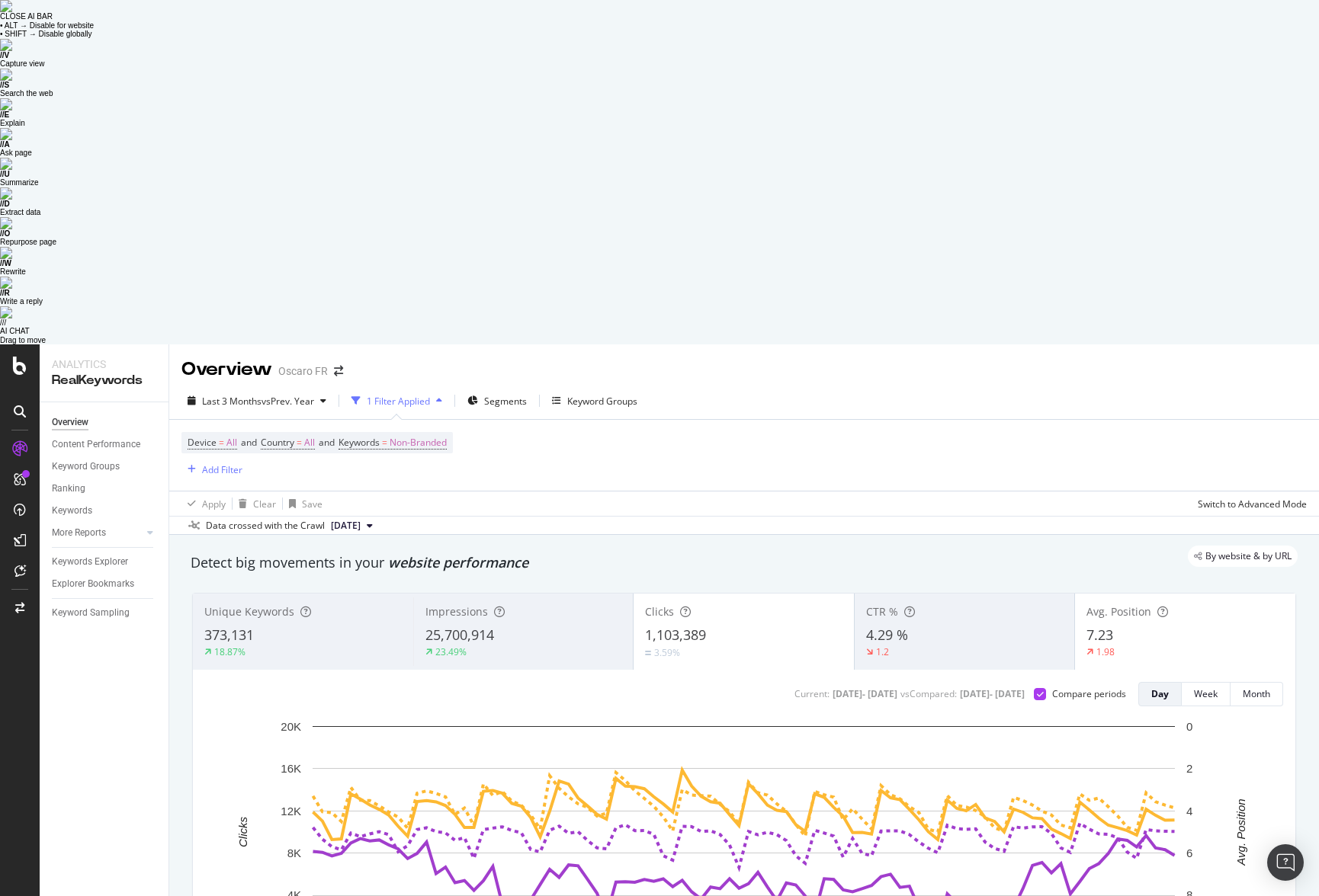
click at [1083, 594] on div "Avg. Position 7.23 1.98" at bounding box center [1185, 631] width 221 height 77
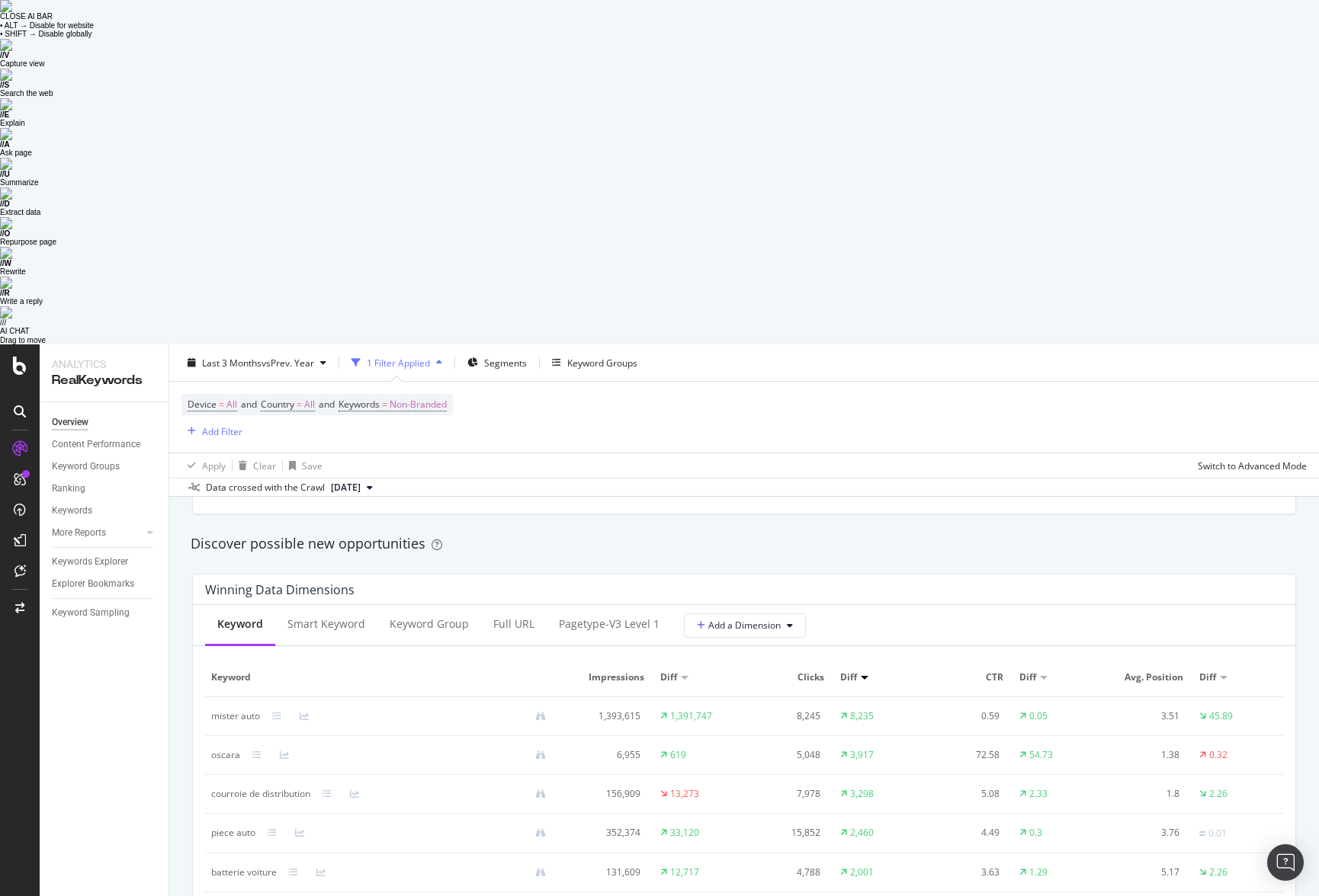
scroll to position [1298, 0]
click at [612, 620] on div "pagetype-v3 Level 1" at bounding box center [609, 628] width 100 height 15
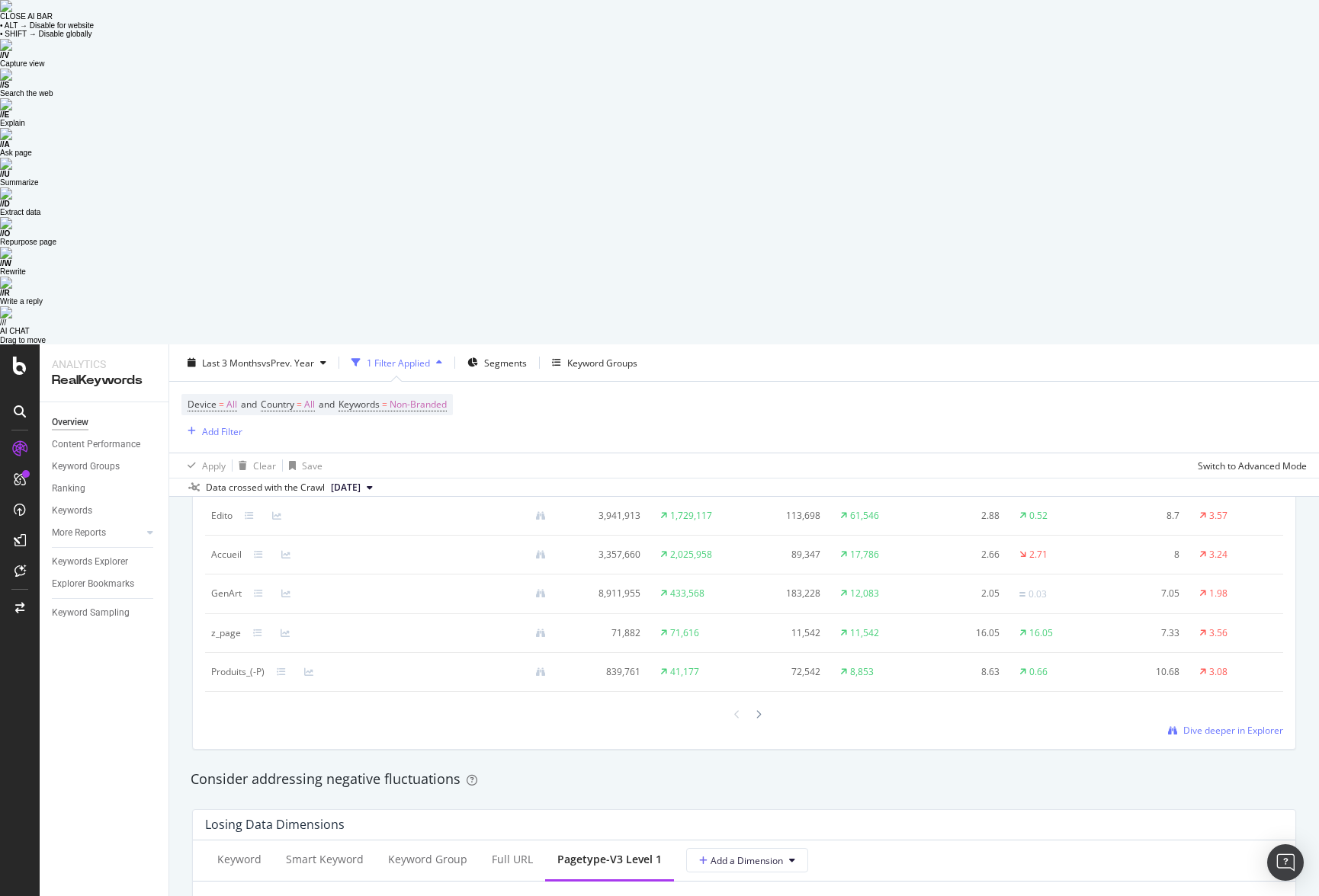
scroll to position [1577, 0]
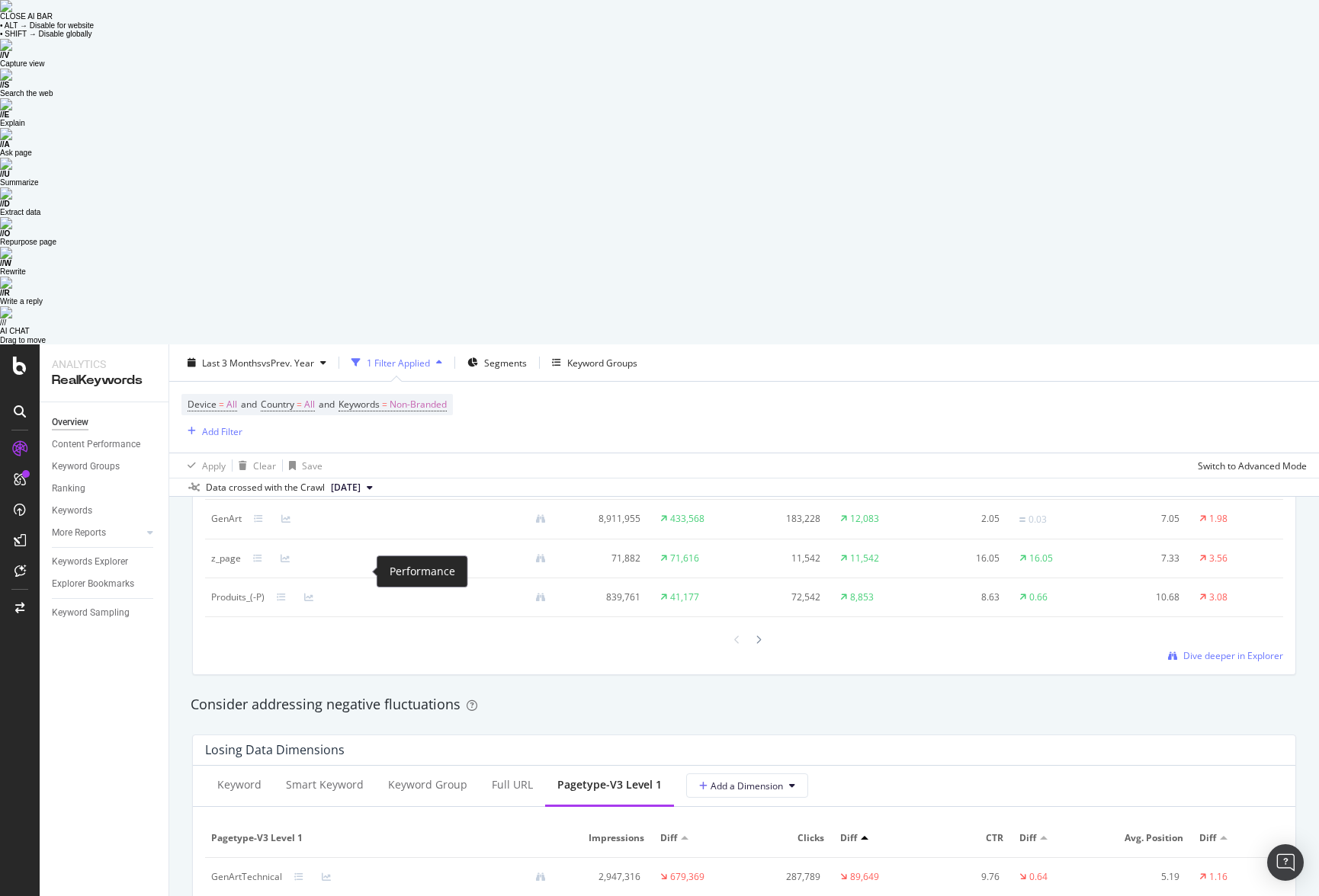
click at [324, 626] on icon at bounding box center [326, 877] width 9 height 9
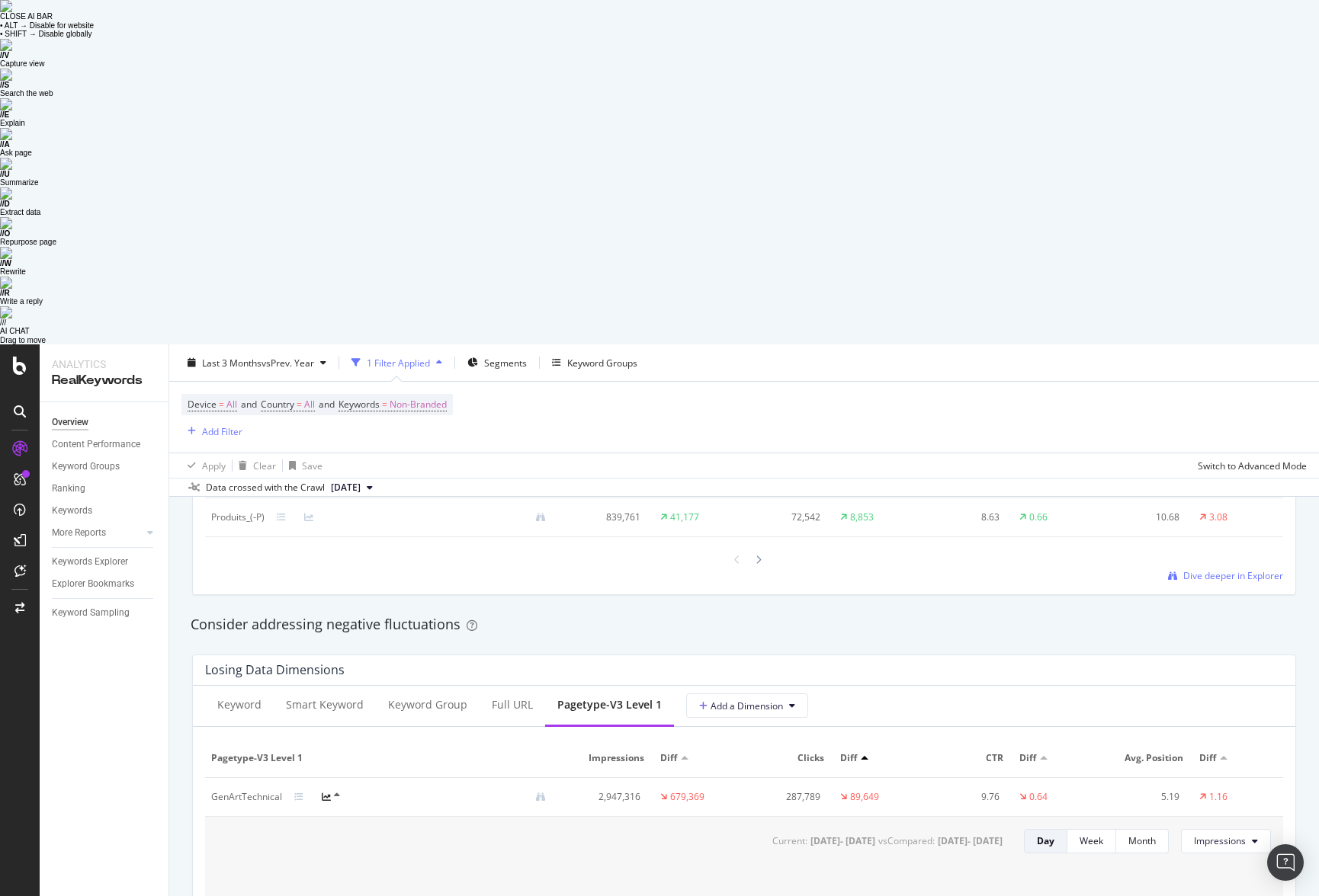
scroll to position [1652, 0]
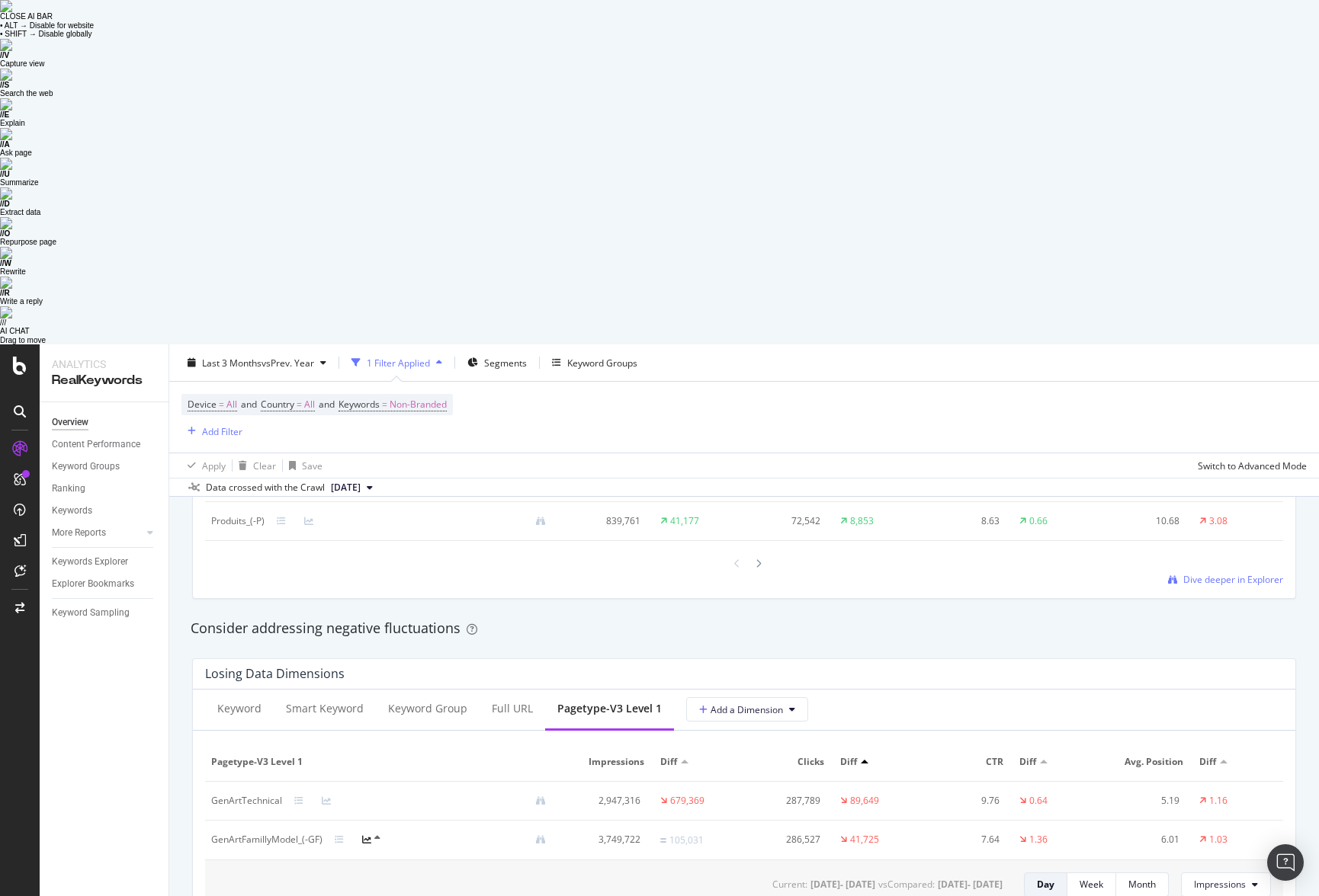
click at [324, 626] on td "GenArtTechnical" at bounding box center [385, 801] width 359 height 39
click at [321, 626] on icon at bounding box center [326, 801] width 9 height 9
